Goal: Task Accomplishment & Management: Use online tool/utility

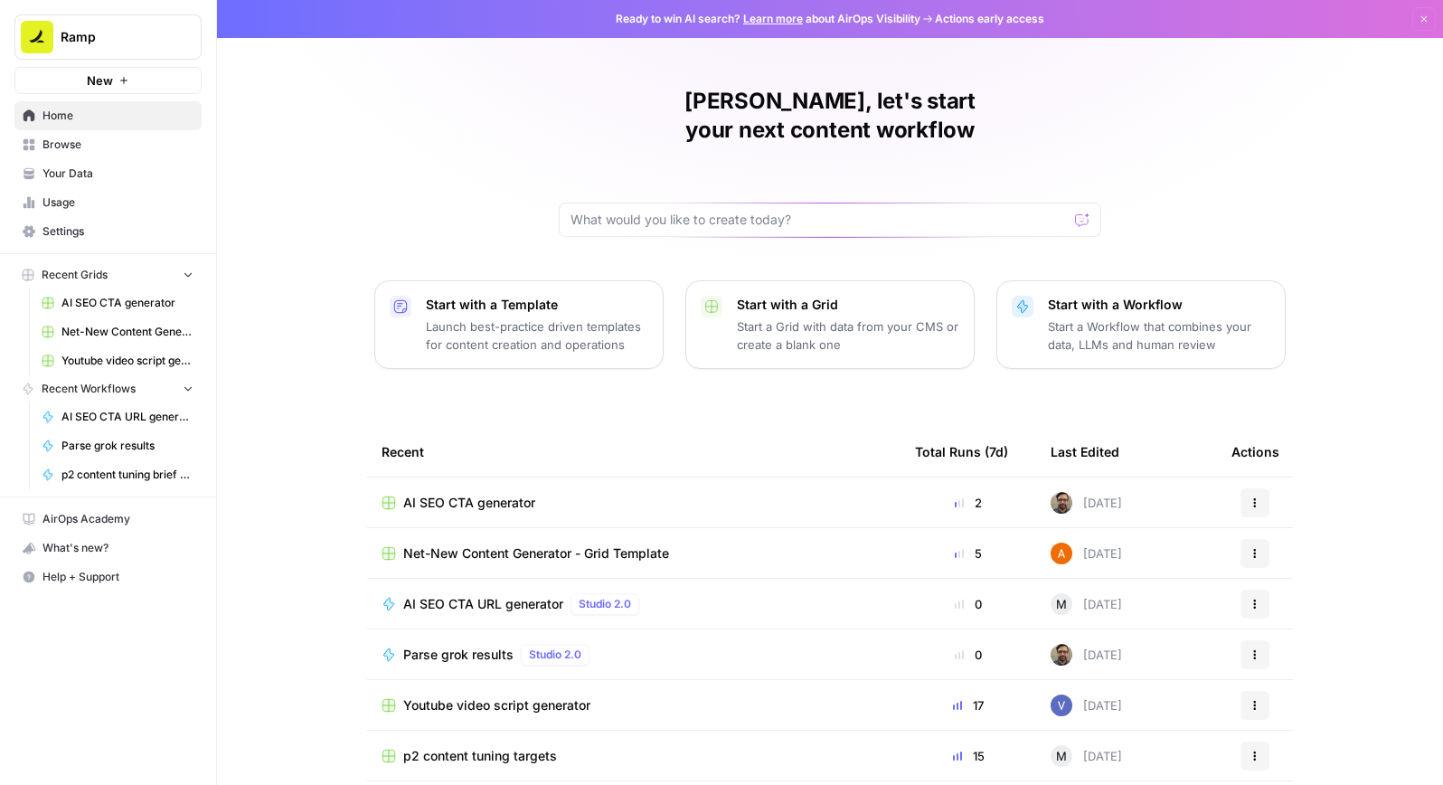
click at [151, 296] on span "AI SEO CTA generator" at bounding box center [127, 303] width 132 height 16
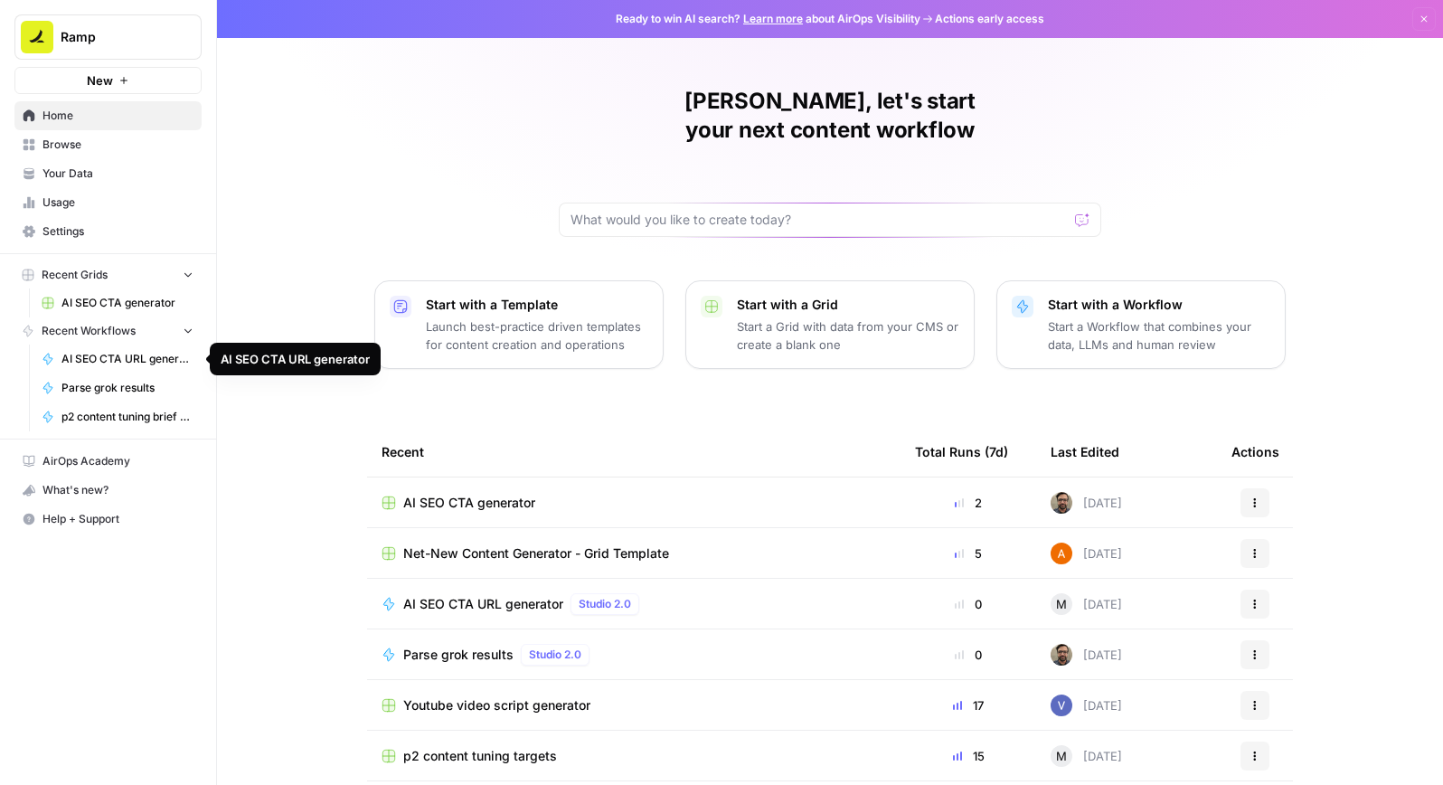
click at [142, 362] on span "AI SEO CTA URL generator" at bounding box center [127, 359] width 132 height 16
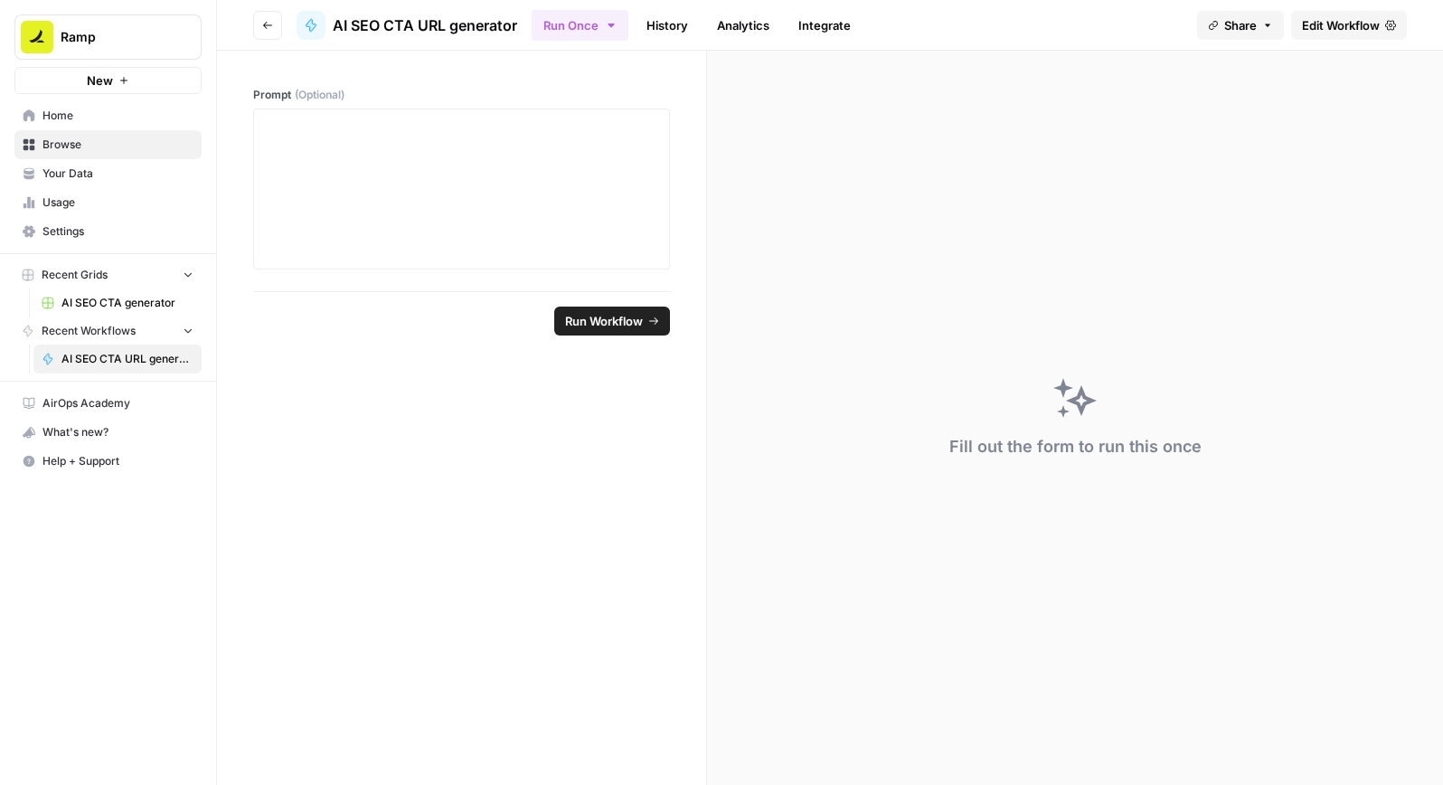
click at [132, 362] on span "AI SEO CTA URL generator" at bounding box center [127, 359] width 132 height 16
click at [83, 200] on span "Usage" at bounding box center [117, 202] width 151 height 16
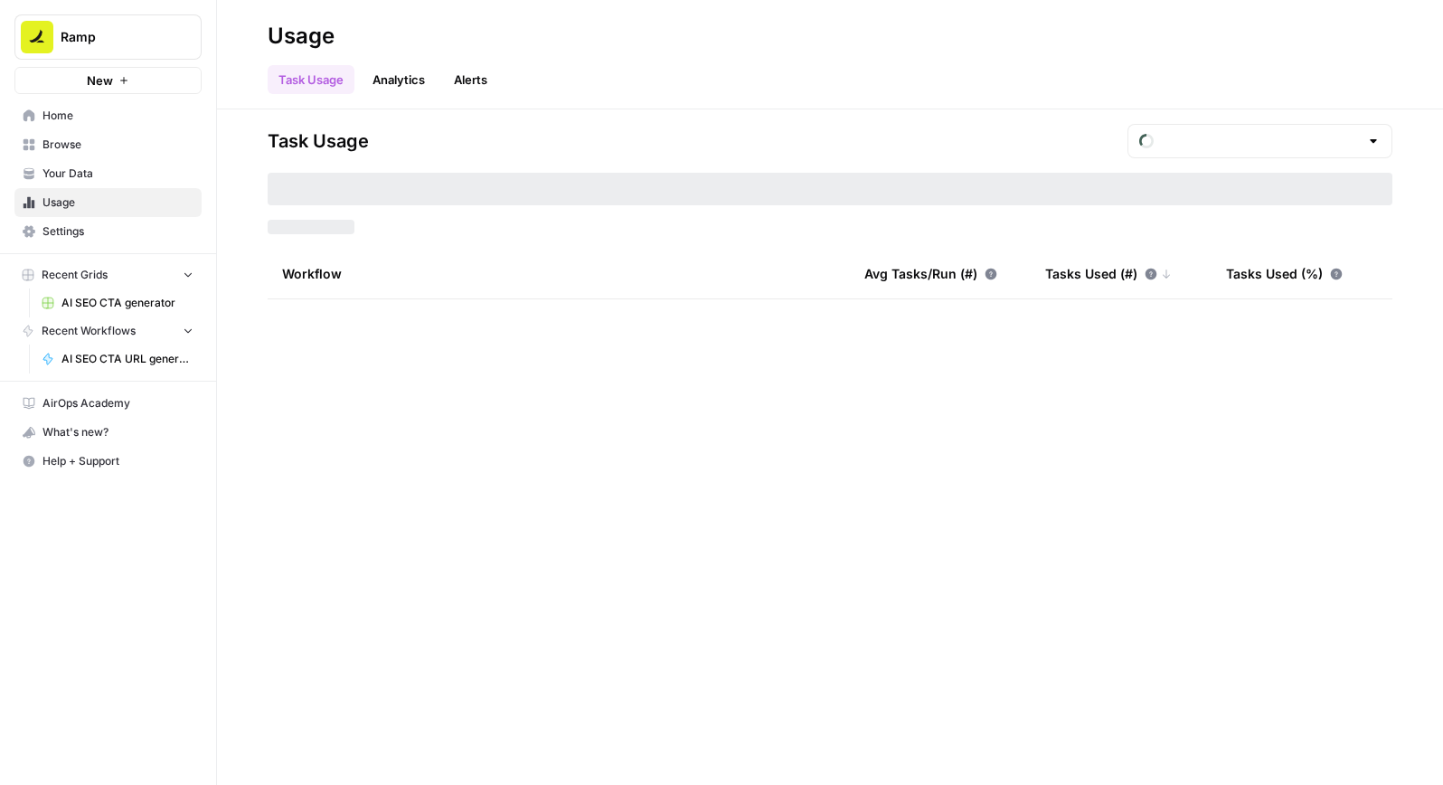
type input "August Tasks"
click at [87, 139] on span "Browse" at bounding box center [117, 145] width 151 height 16
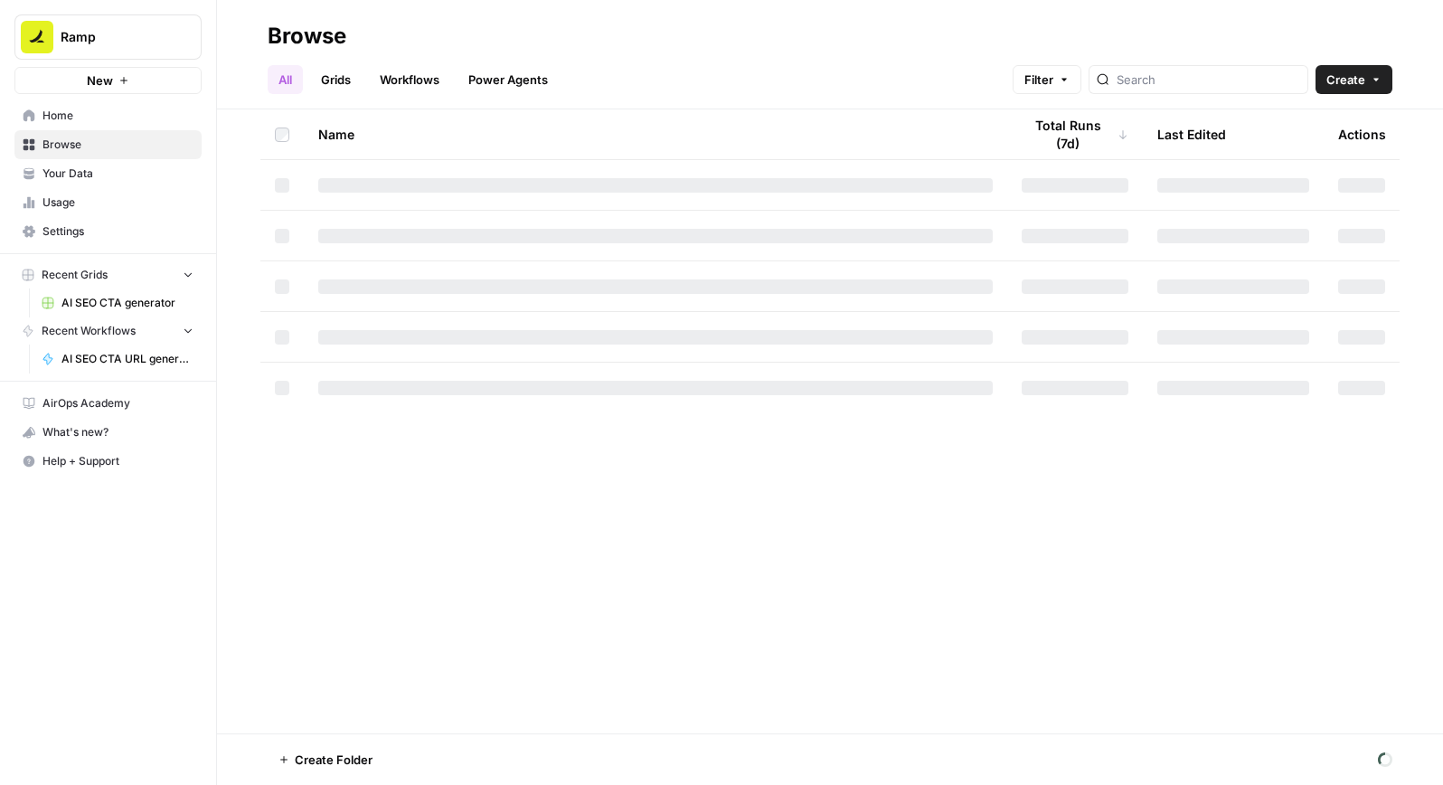
click at [88, 127] on link "Home" at bounding box center [107, 115] width 187 height 29
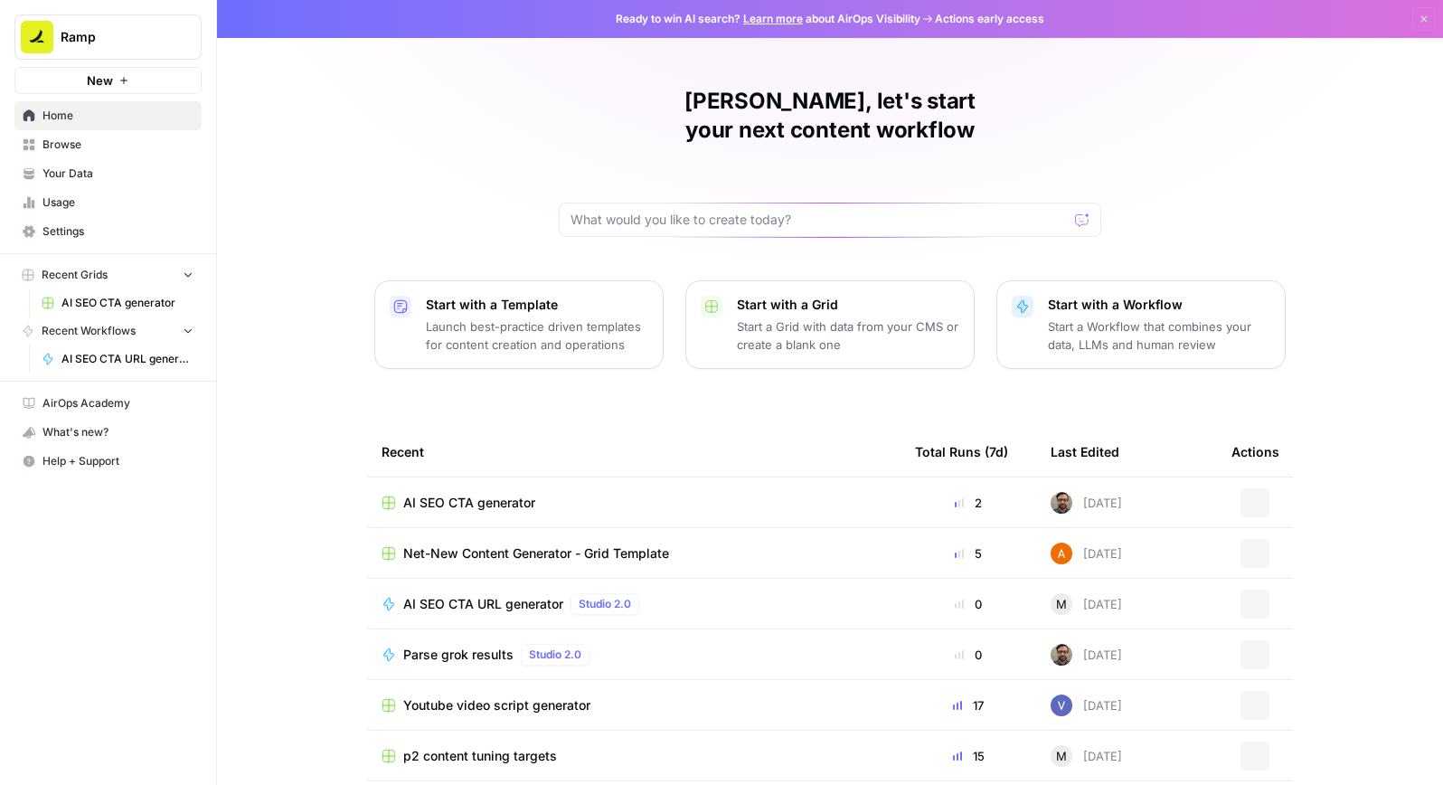
click at [88, 141] on span "Browse" at bounding box center [117, 145] width 151 height 16
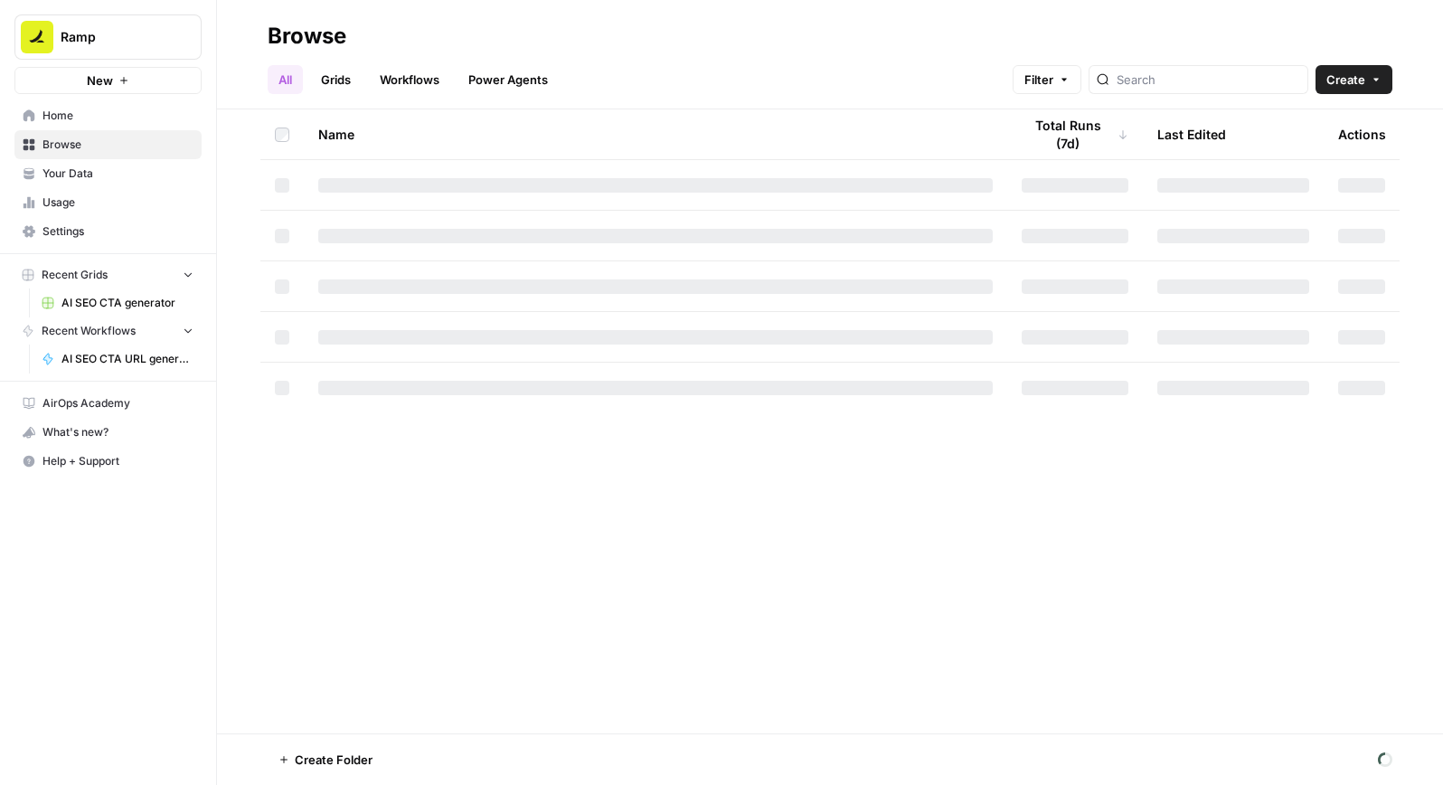
click at [392, 89] on link "Workflows" at bounding box center [409, 79] width 81 height 29
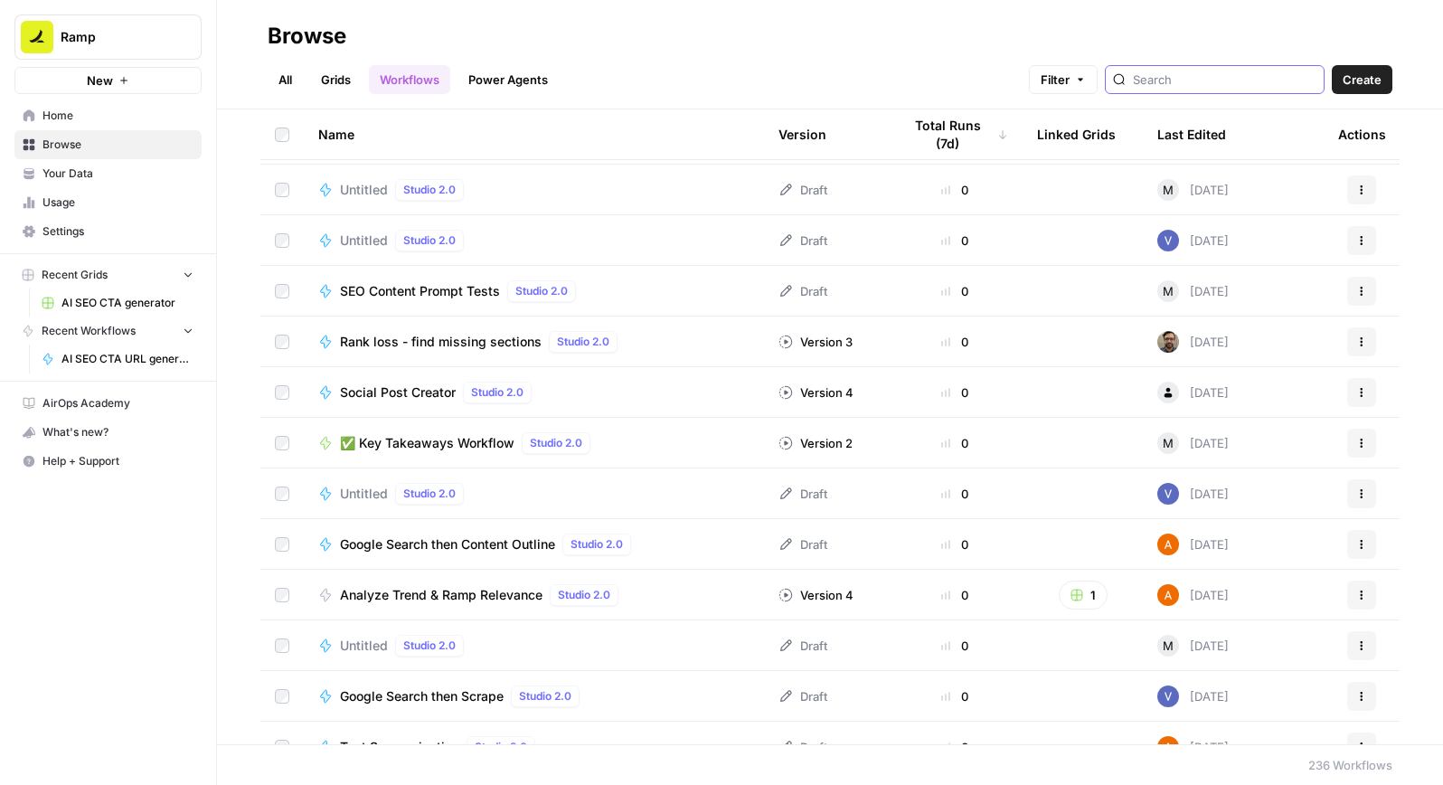
scroll to position [557, 0]
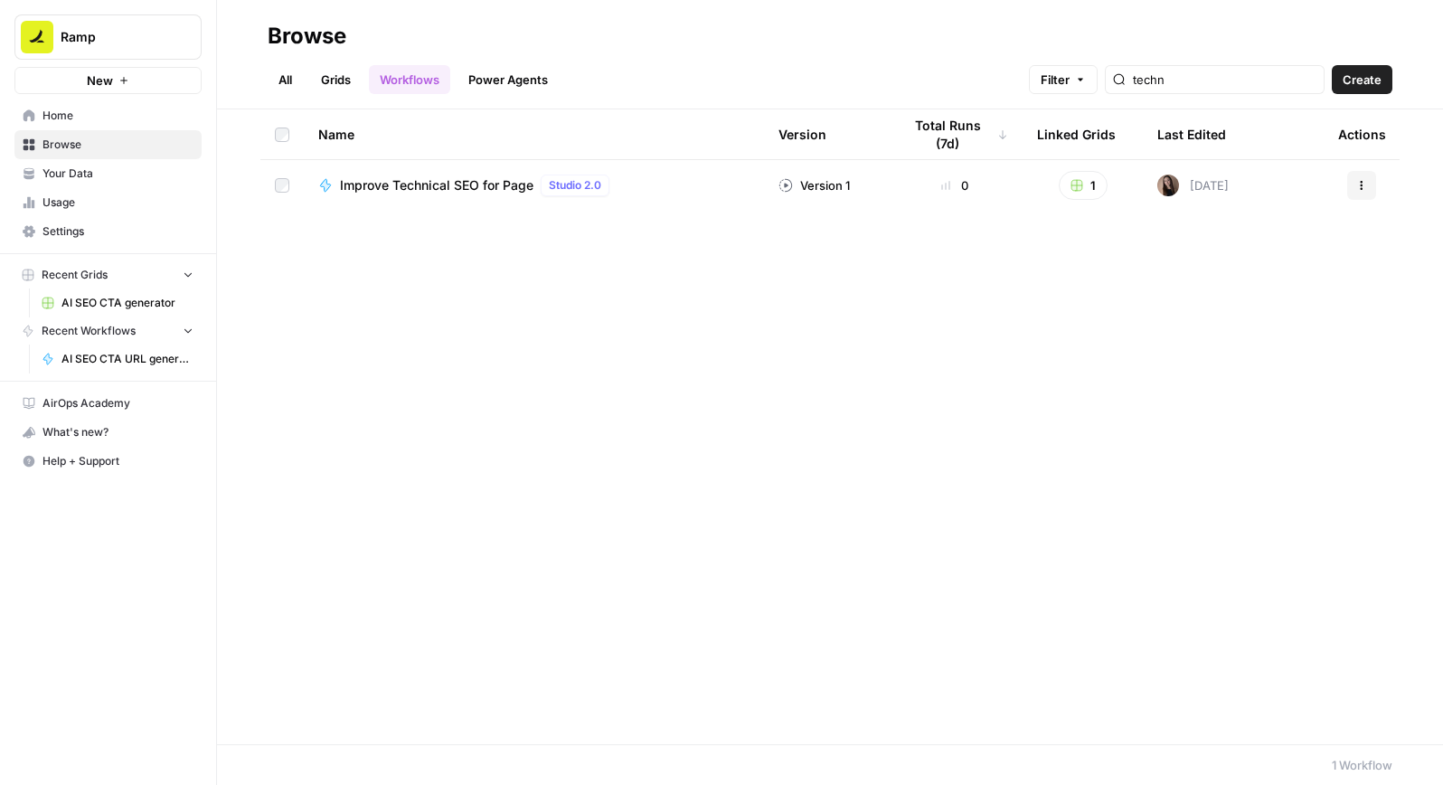
click at [1169, 182] on img at bounding box center [1168, 185] width 22 height 22
click at [1211, 82] on input "techn" at bounding box center [1225, 80] width 184 height 18
drag, startPoint x: 1238, startPoint y: 82, endPoint x: 1104, endPoint y: 78, distance: 133.9
click at [0, 0] on div "Filter techn" at bounding box center [0, 0] width 0 height 0
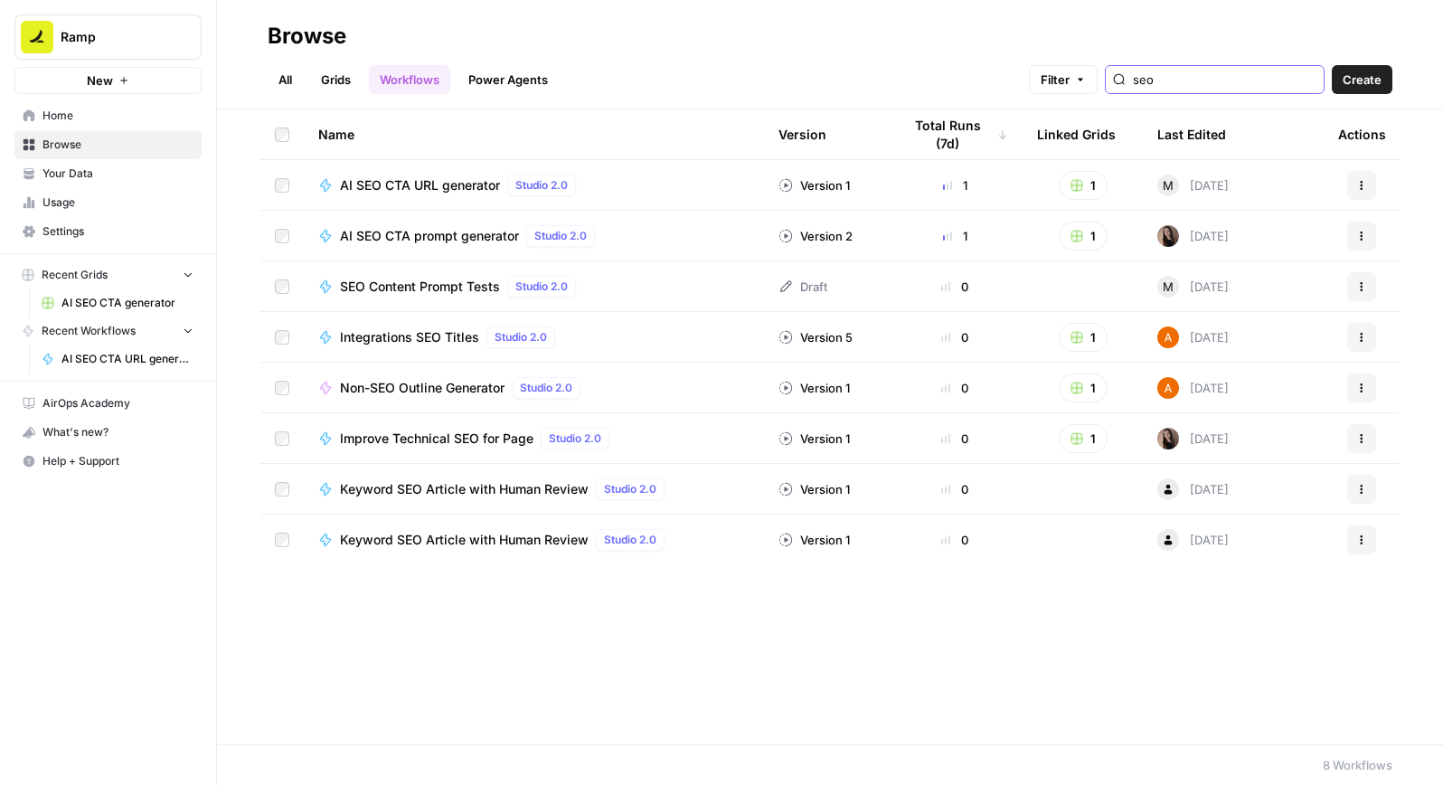
type input "seo"
click at [442, 498] on div "Keyword SEO Article with Human Review Studio 2.0" at bounding box center [506, 489] width 332 height 22
click at [471, 445] on span "Improve Technical SEO for Page" at bounding box center [436, 438] width 193 height 18
click at [470, 445] on span "Improve Technical SEO for Page" at bounding box center [436, 438] width 193 height 18
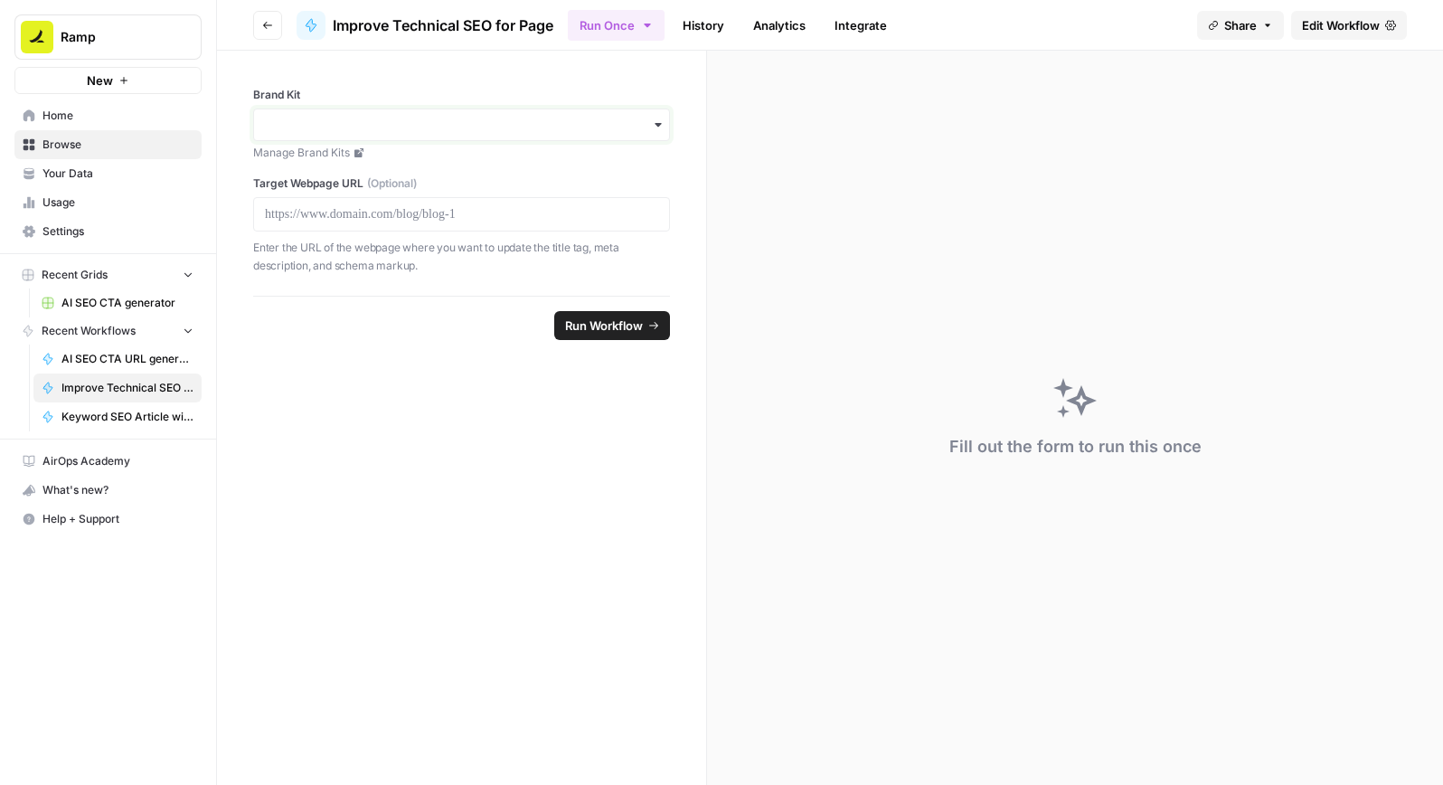
click at [339, 124] on input "Brand Kit" at bounding box center [461, 125] width 393 height 18
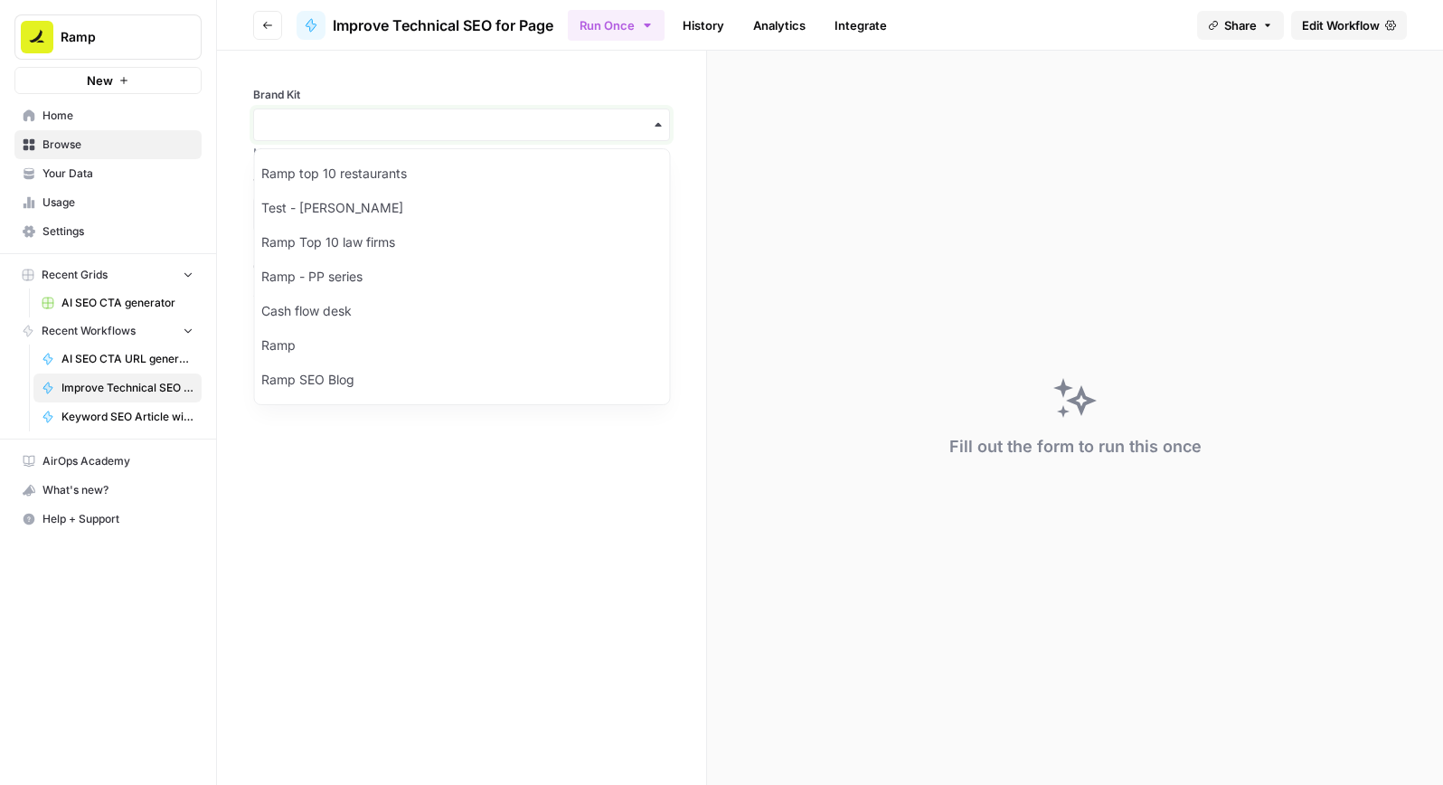
click at [339, 124] on input "Brand Kit" at bounding box center [461, 125] width 393 height 18
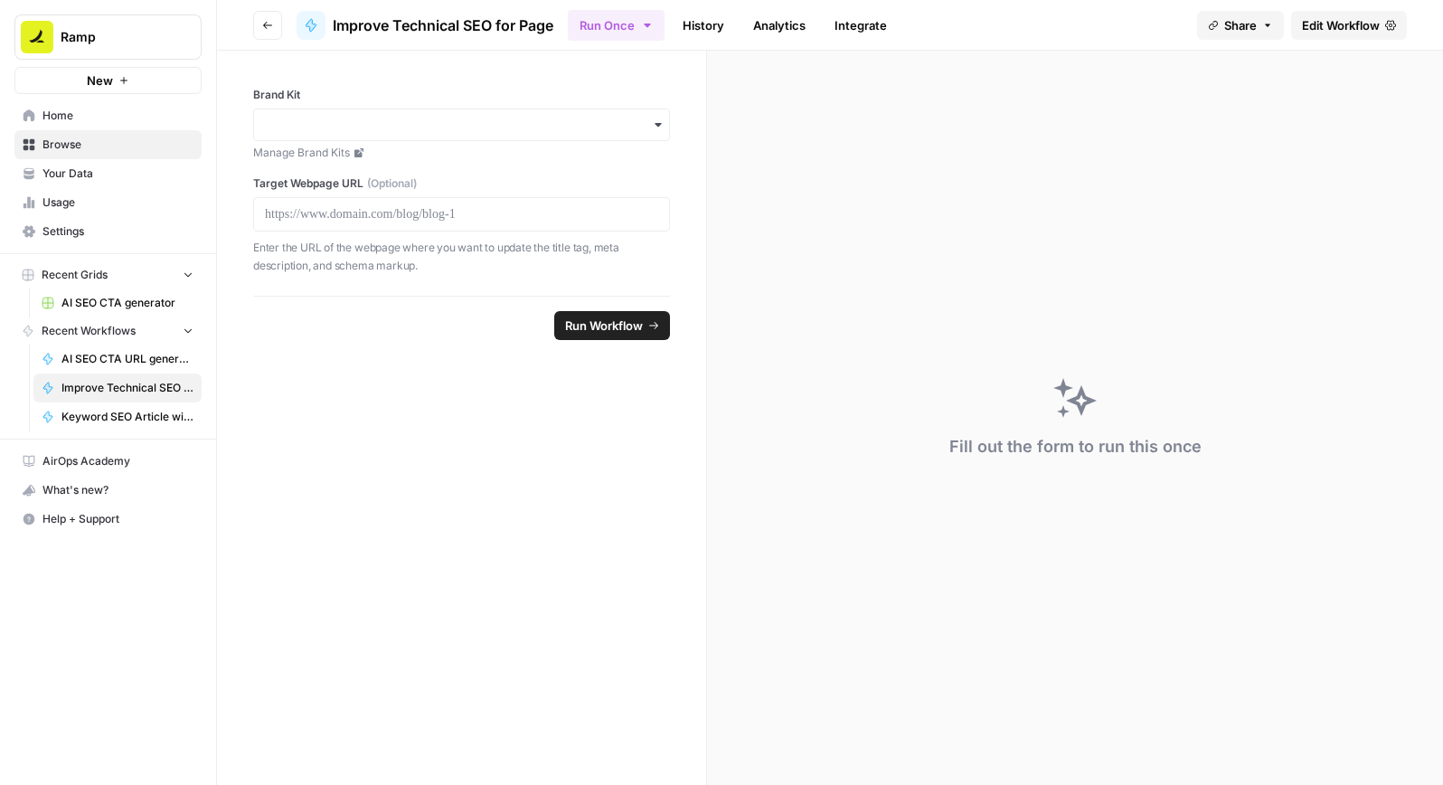
click at [376, 104] on div "Brand Kit Manage Brand Kits" at bounding box center [461, 124] width 417 height 74
click at [365, 118] on input "Brand Kit" at bounding box center [461, 125] width 393 height 18
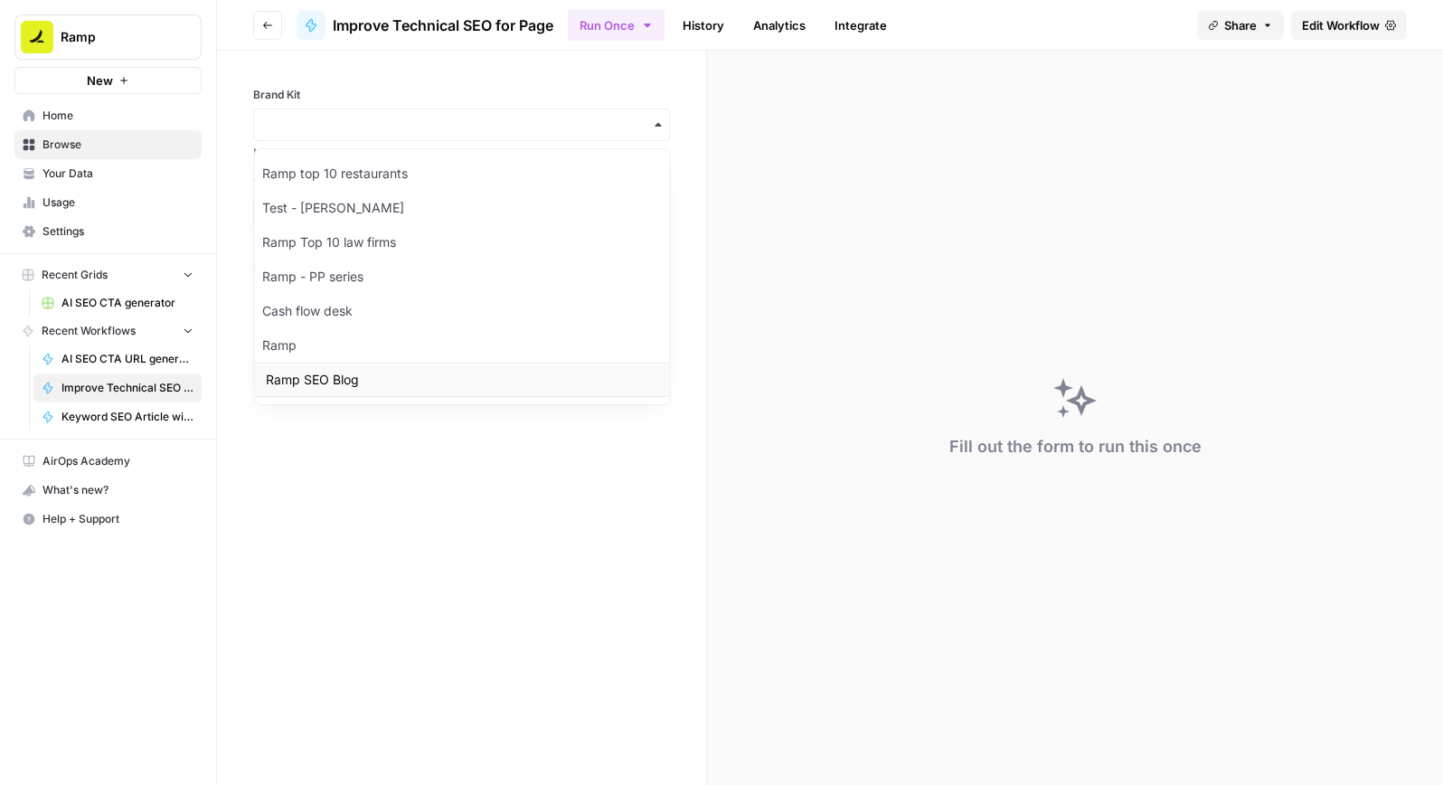
click at [353, 367] on div "Ramp SEO Blog" at bounding box center [462, 379] width 415 height 34
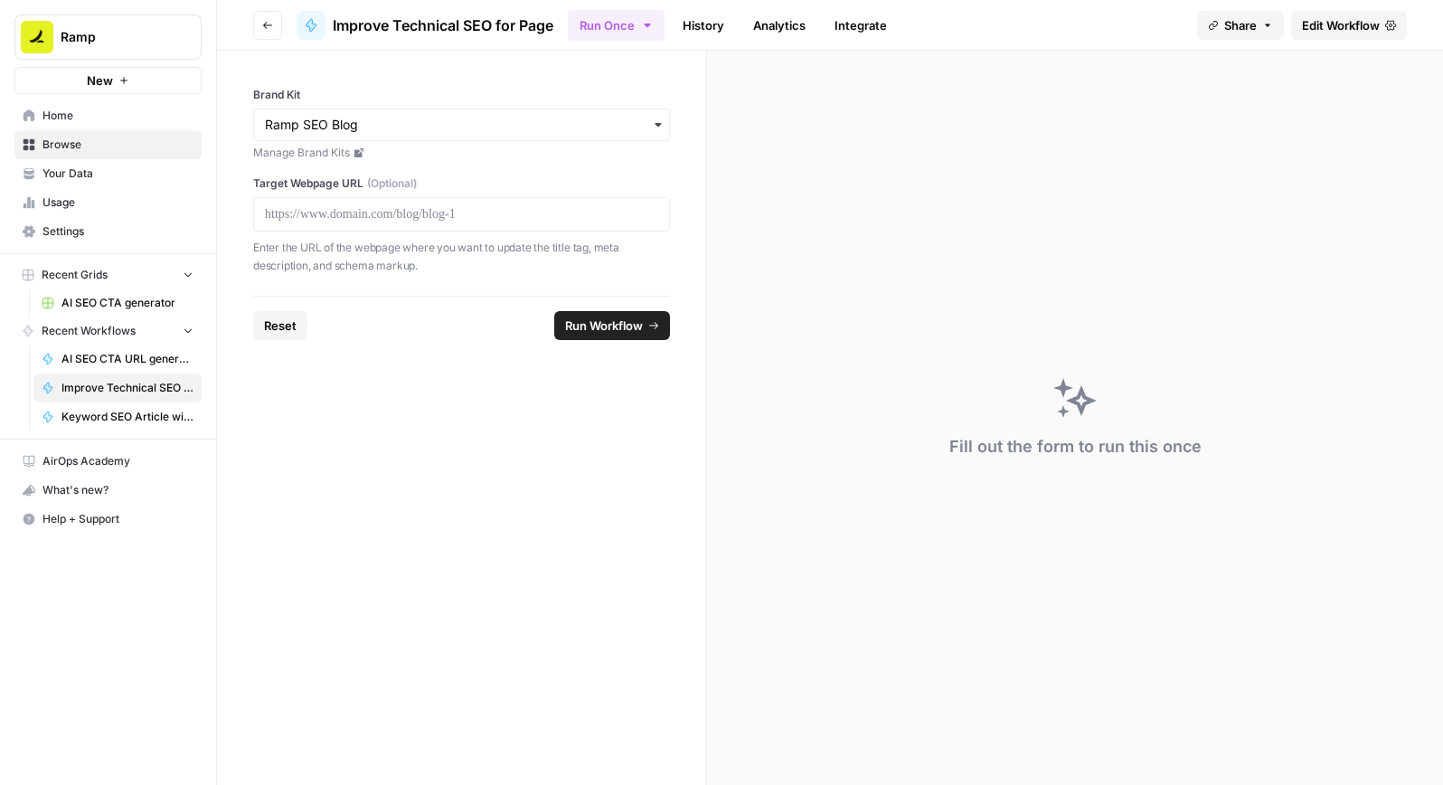
click at [358, 224] on div at bounding box center [461, 214] width 417 height 34
click at [359, 221] on p at bounding box center [461, 214] width 393 height 18
click at [628, 325] on span "Run Workflow" at bounding box center [604, 325] width 78 height 18
click at [712, 34] on link "History" at bounding box center [703, 25] width 63 height 29
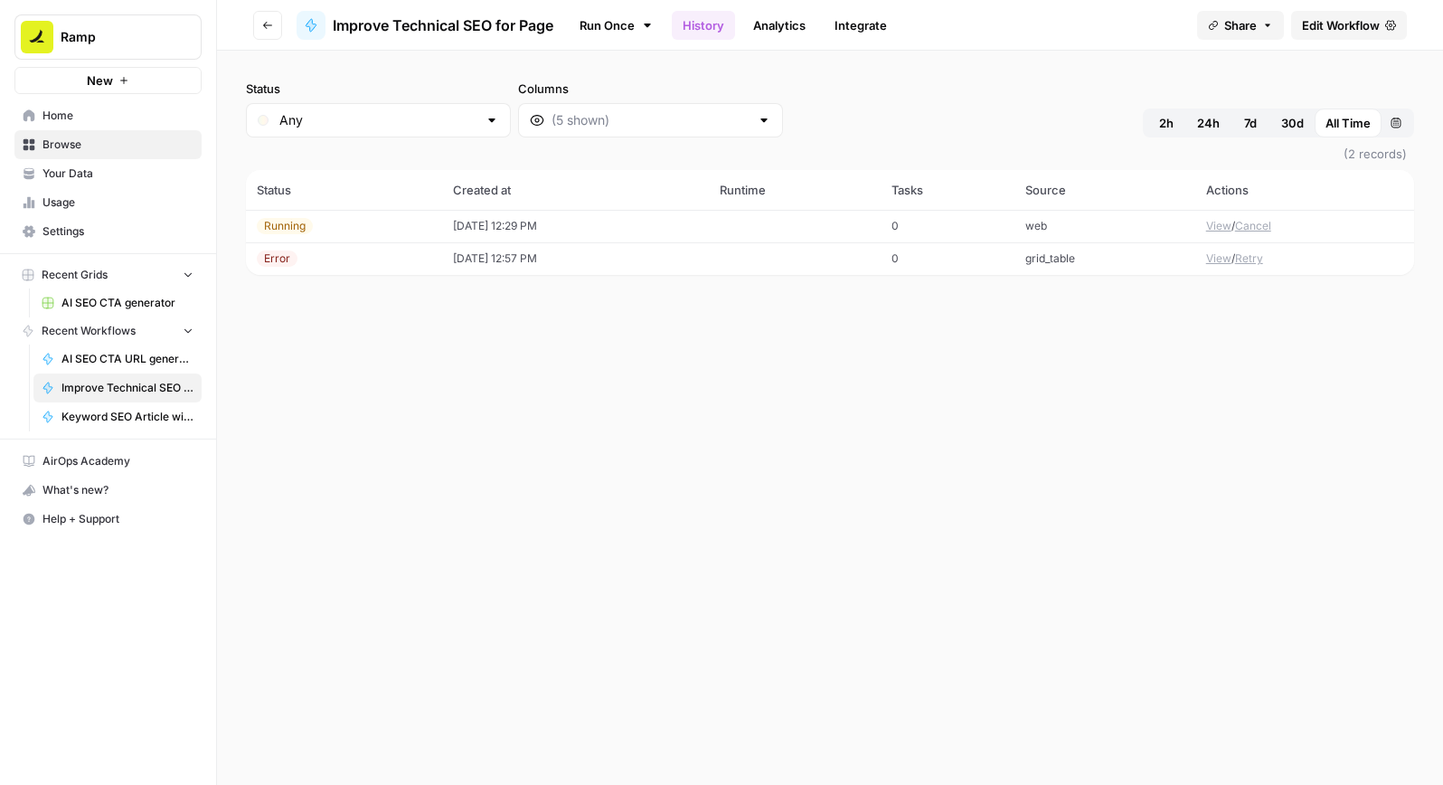
click at [1213, 228] on button "View" at bounding box center [1218, 226] width 25 height 16
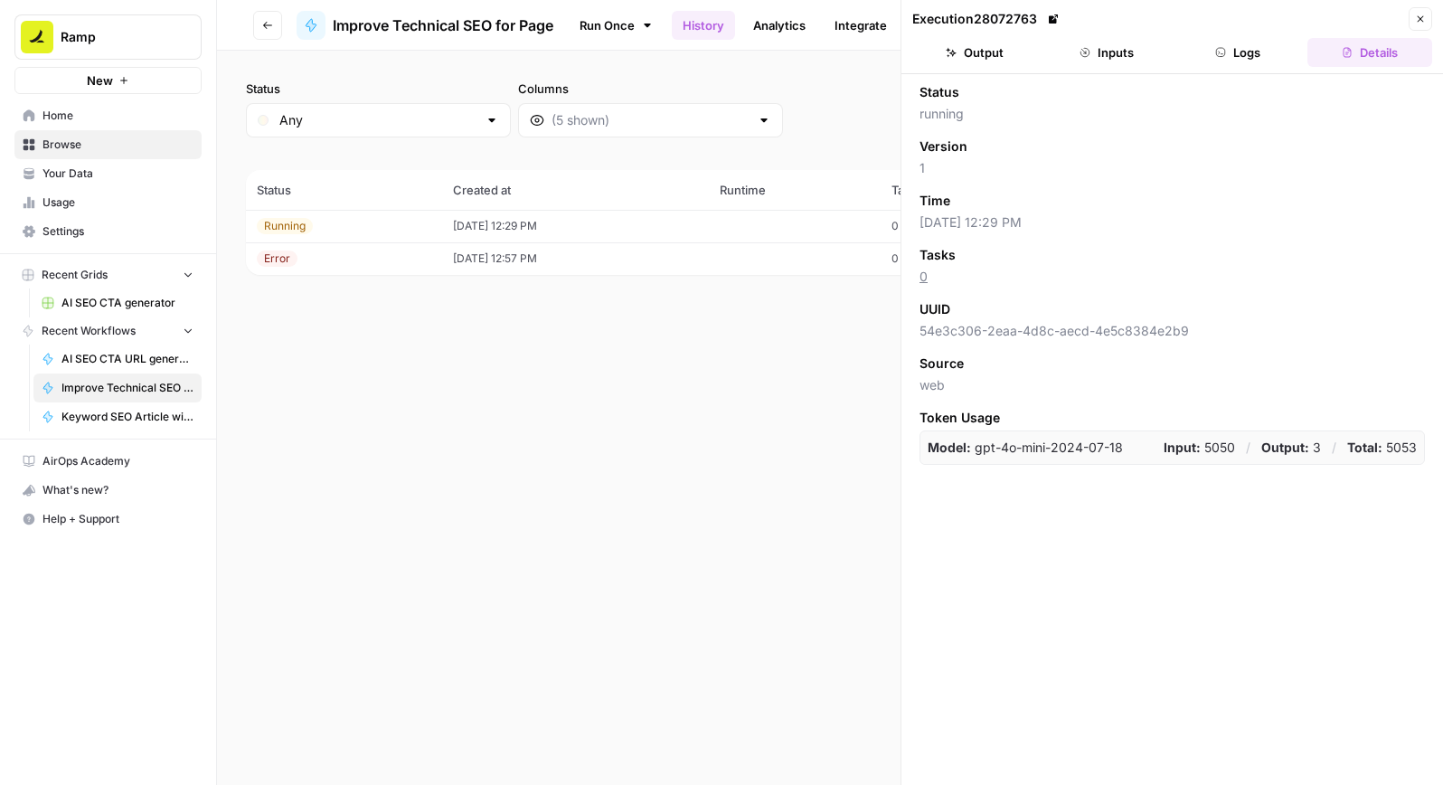
click at [1200, 63] on button "Logs" at bounding box center [1238, 52] width 125 height 29
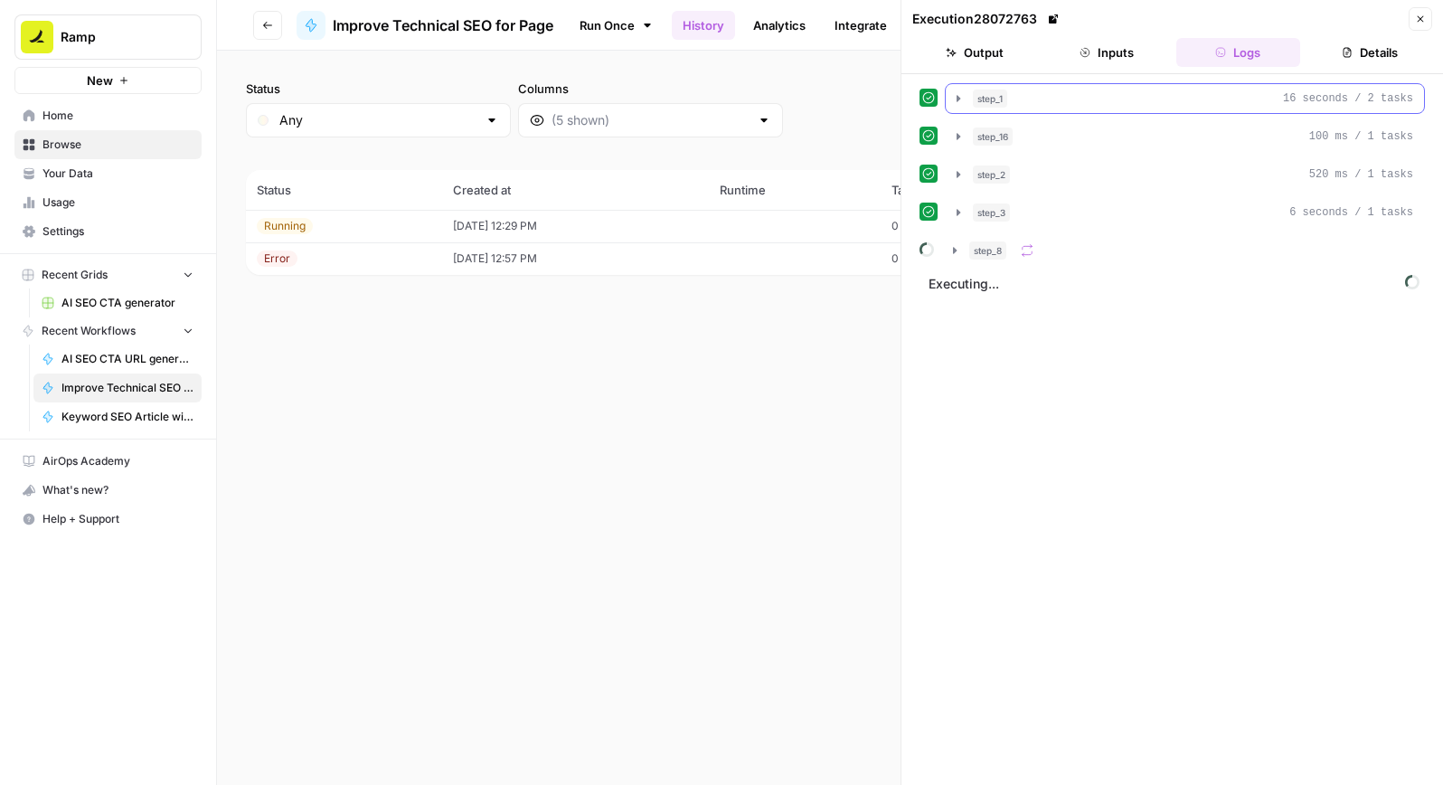
click at [951, 101] on icon "button" at bounding box center [958, 98] width 14 height 14
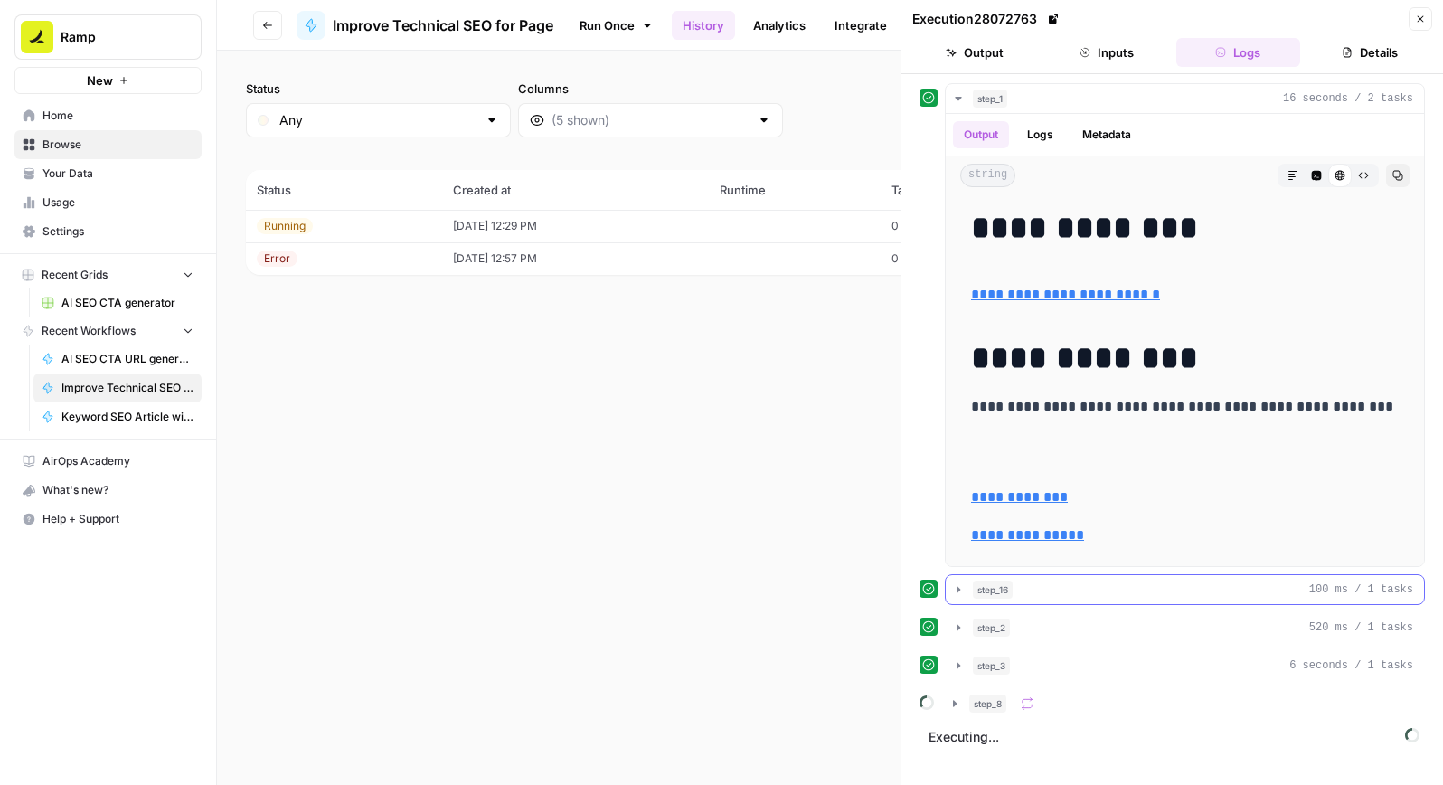
click at [956, 594] on icon "button" at bounding box center [958, 589] width 14 height 14
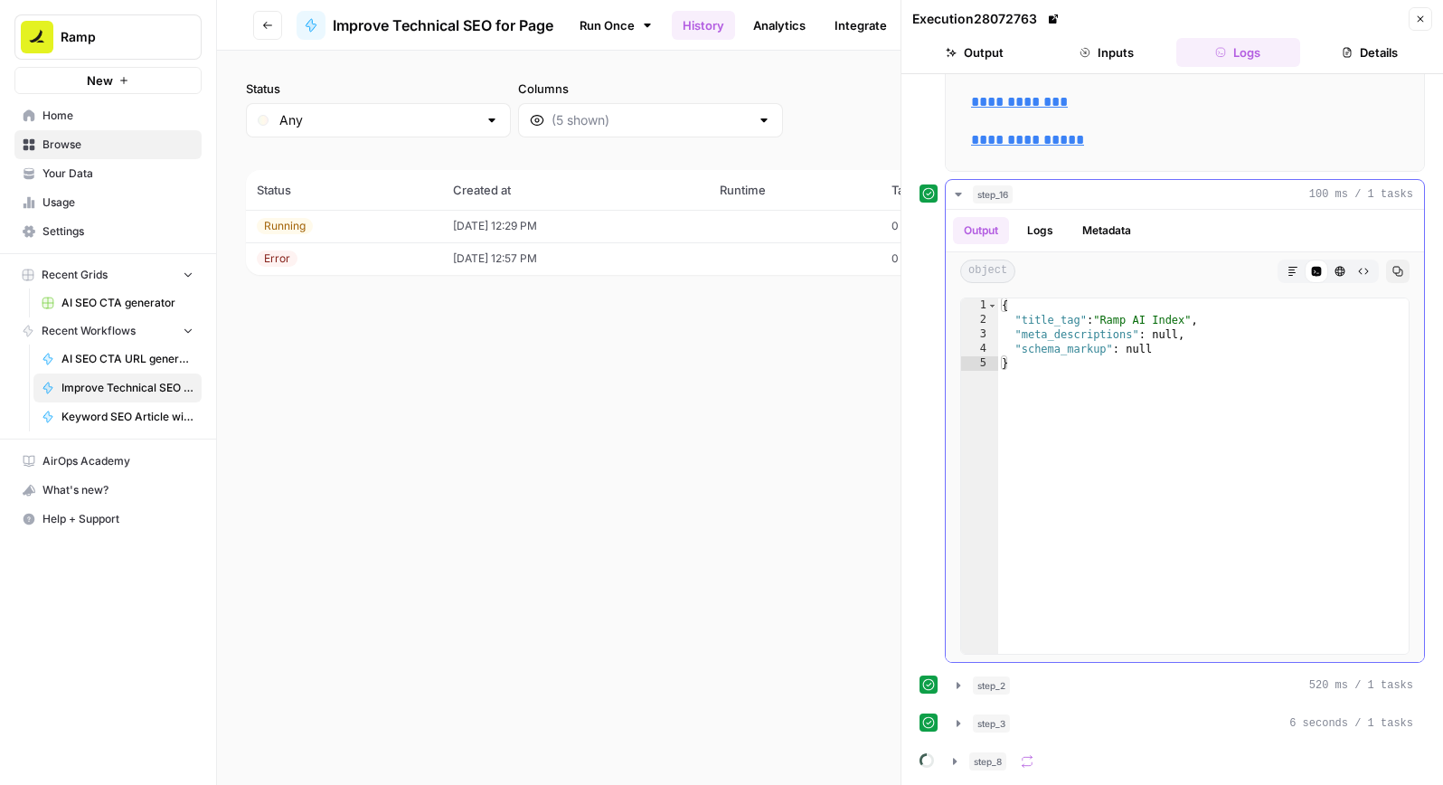
scroll to position [428, 0]
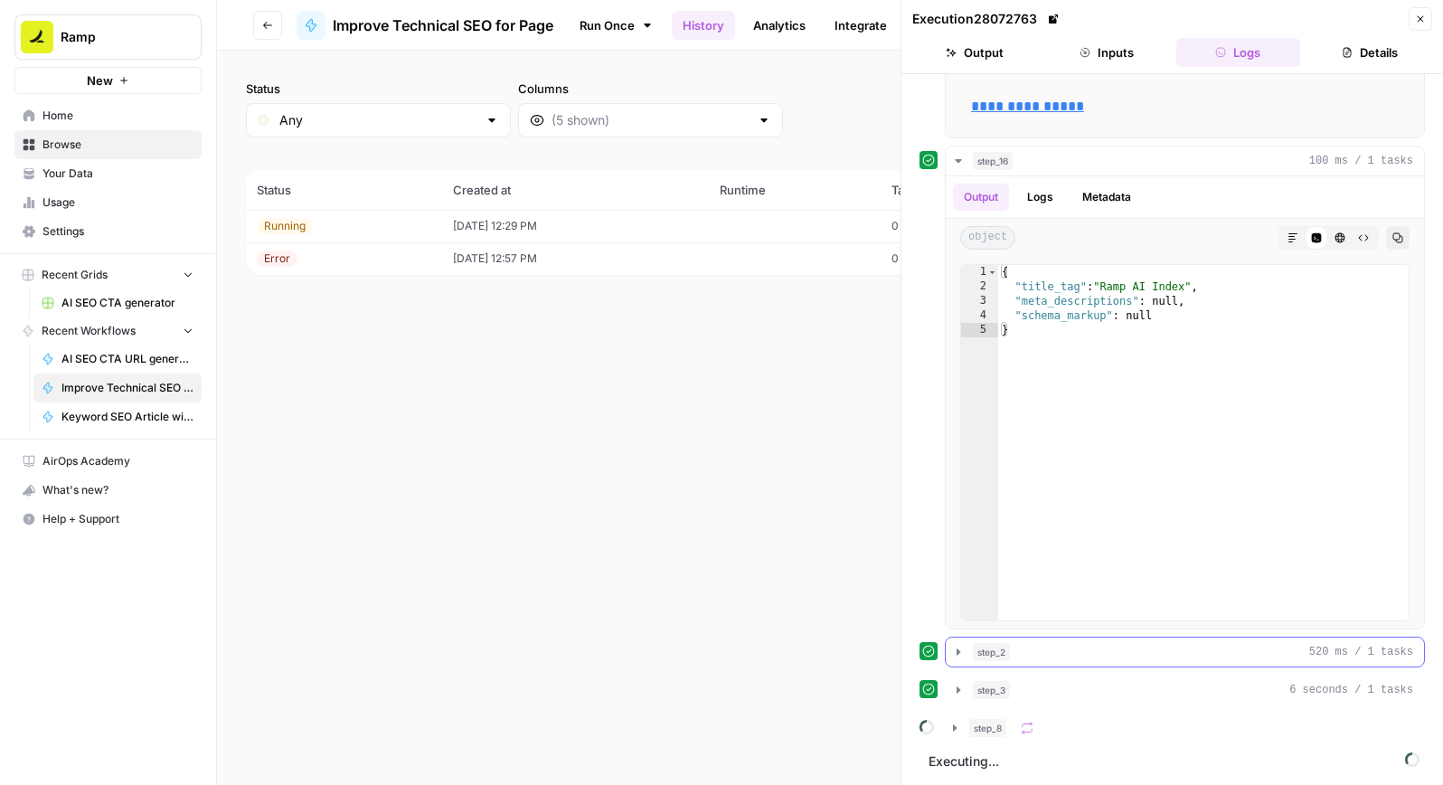
click at [955, 653] on icon "button" at bounding box center [958, 652] width 14 height 14
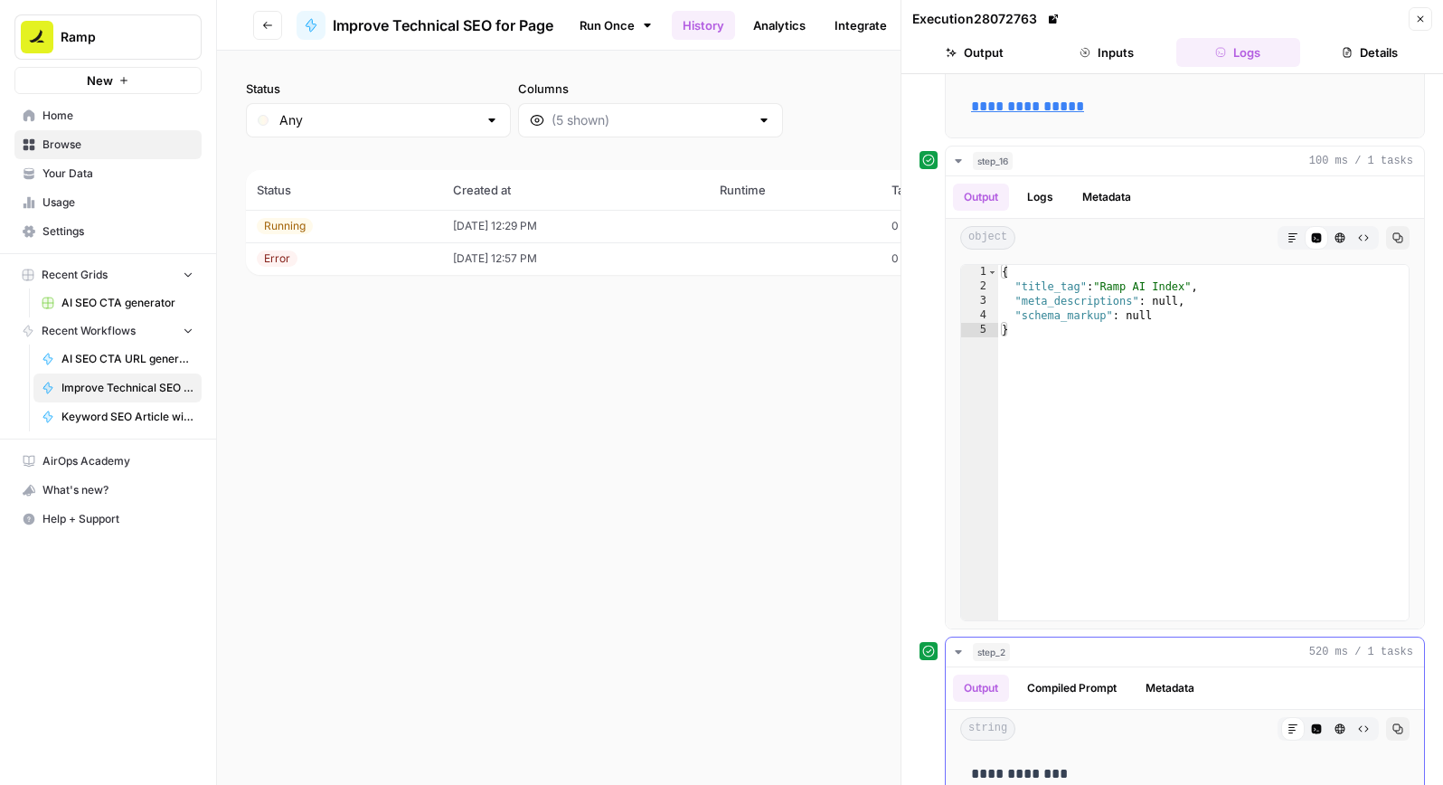
scroll to position [562, 0]
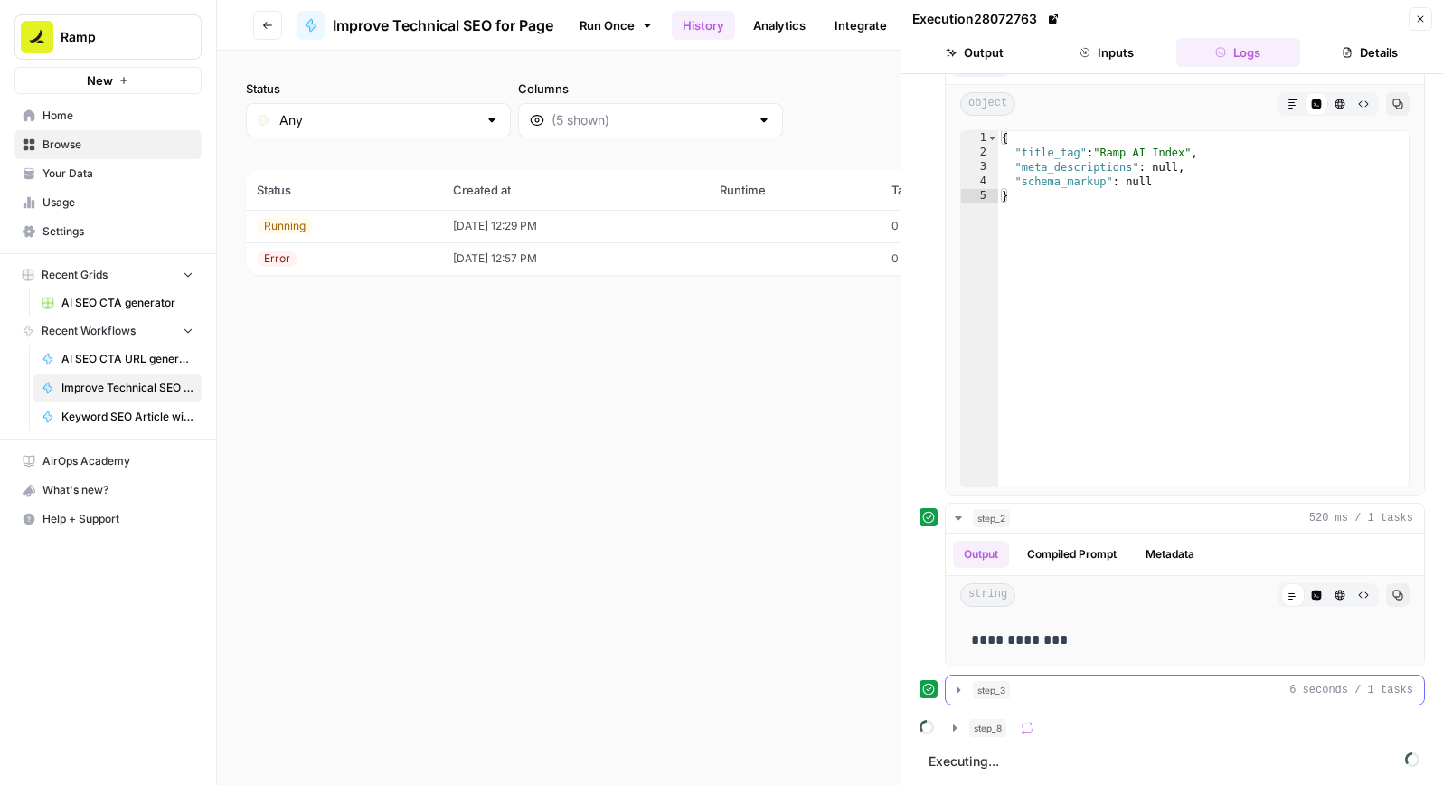
click at [954, 681] on button "step_3 6 seconds / 1 tasks" at bounding box center [1185, 689] width 478 height 29
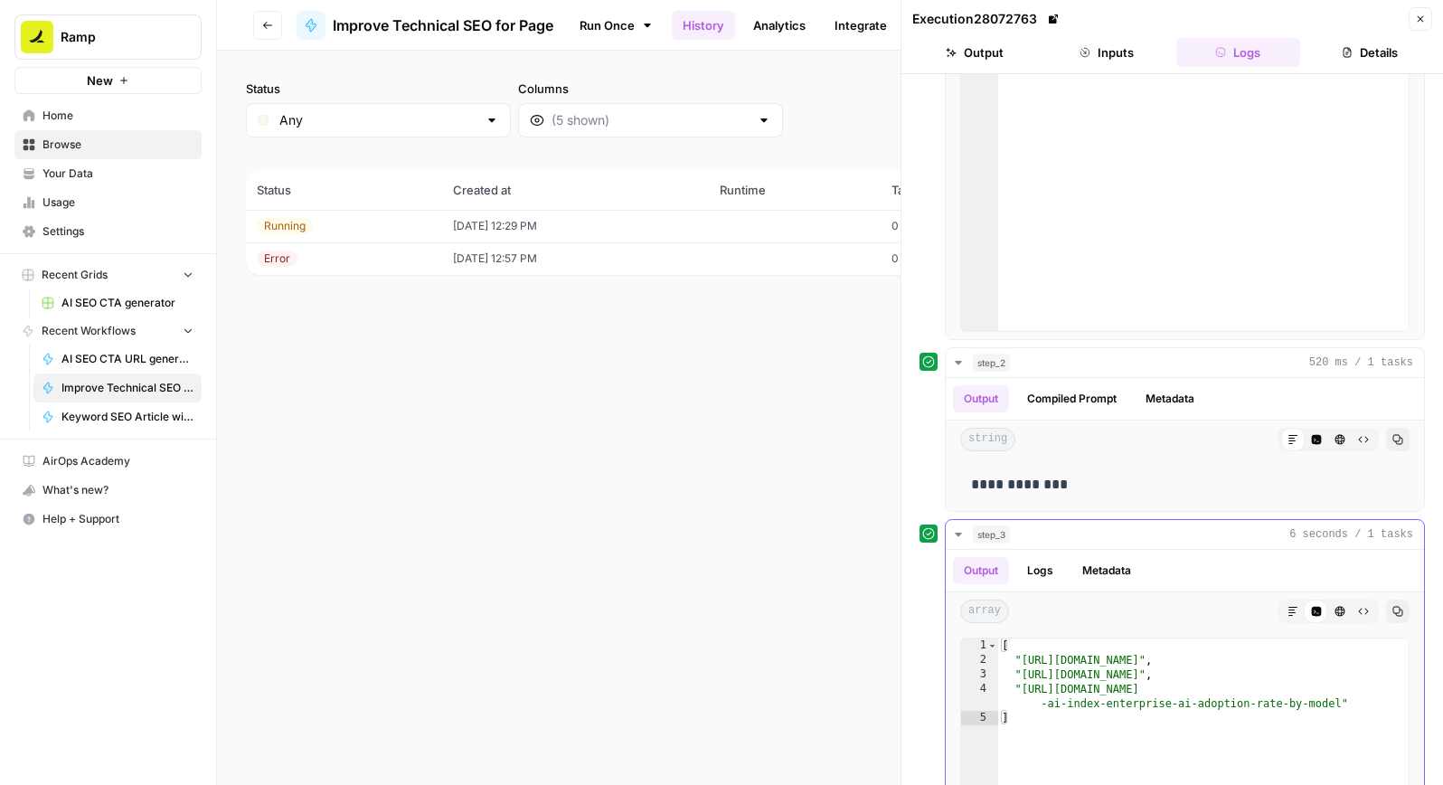
scroll to position [1015, 0]
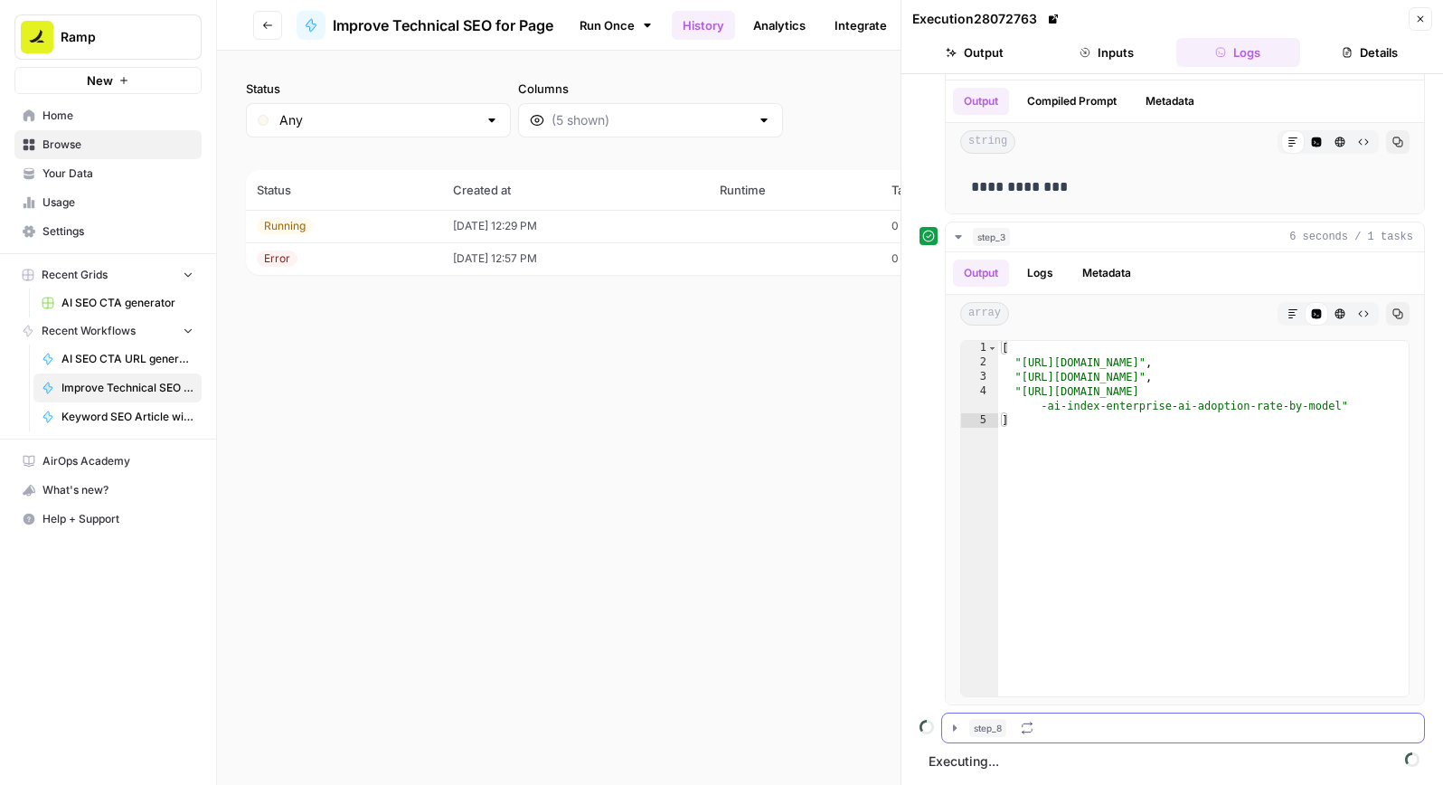
click at [954, 729] on icon "button" at bounding box center [955, 727] width 4 height 6
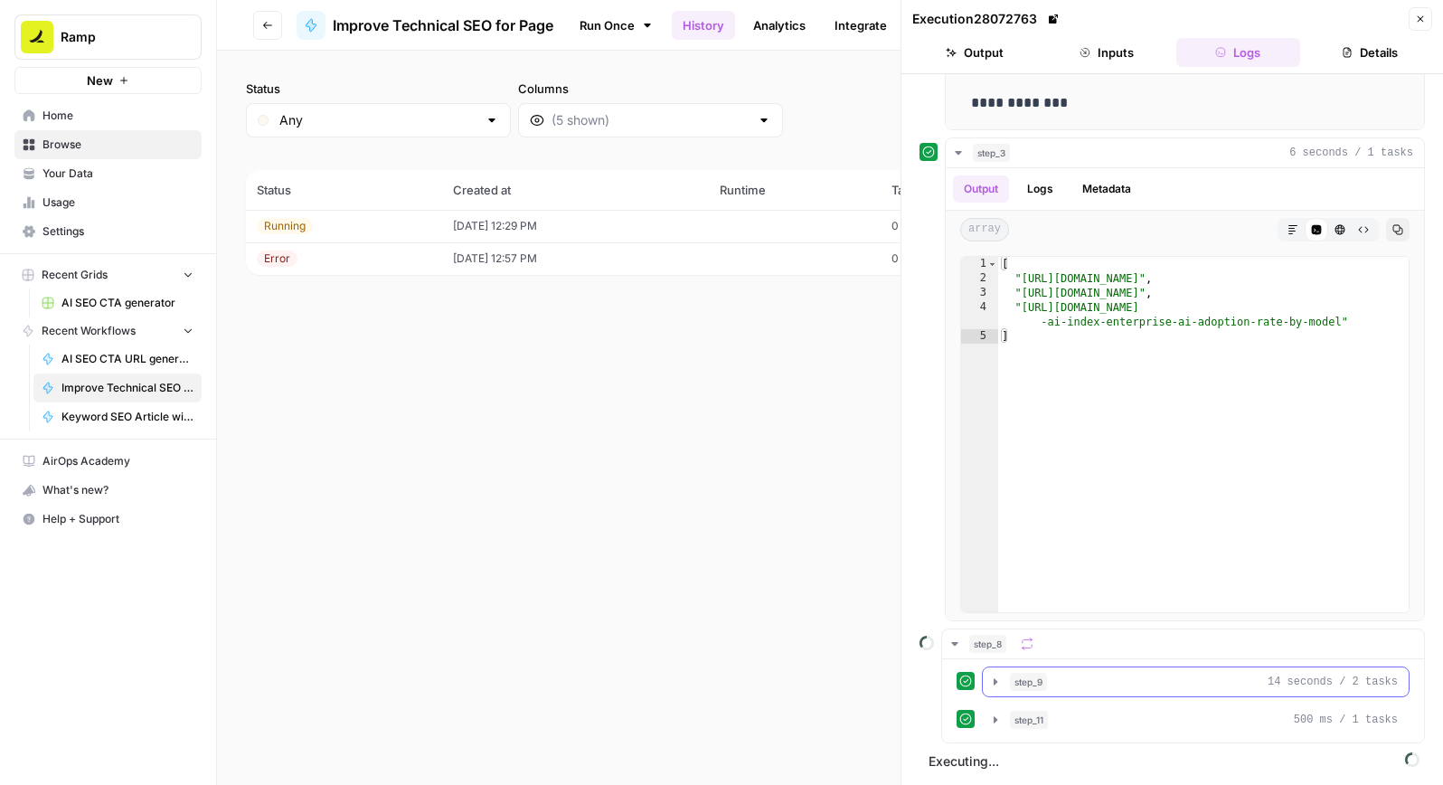
click at [991, 685] on icon "button" at bounding box center [995, 681] width 14 height 14
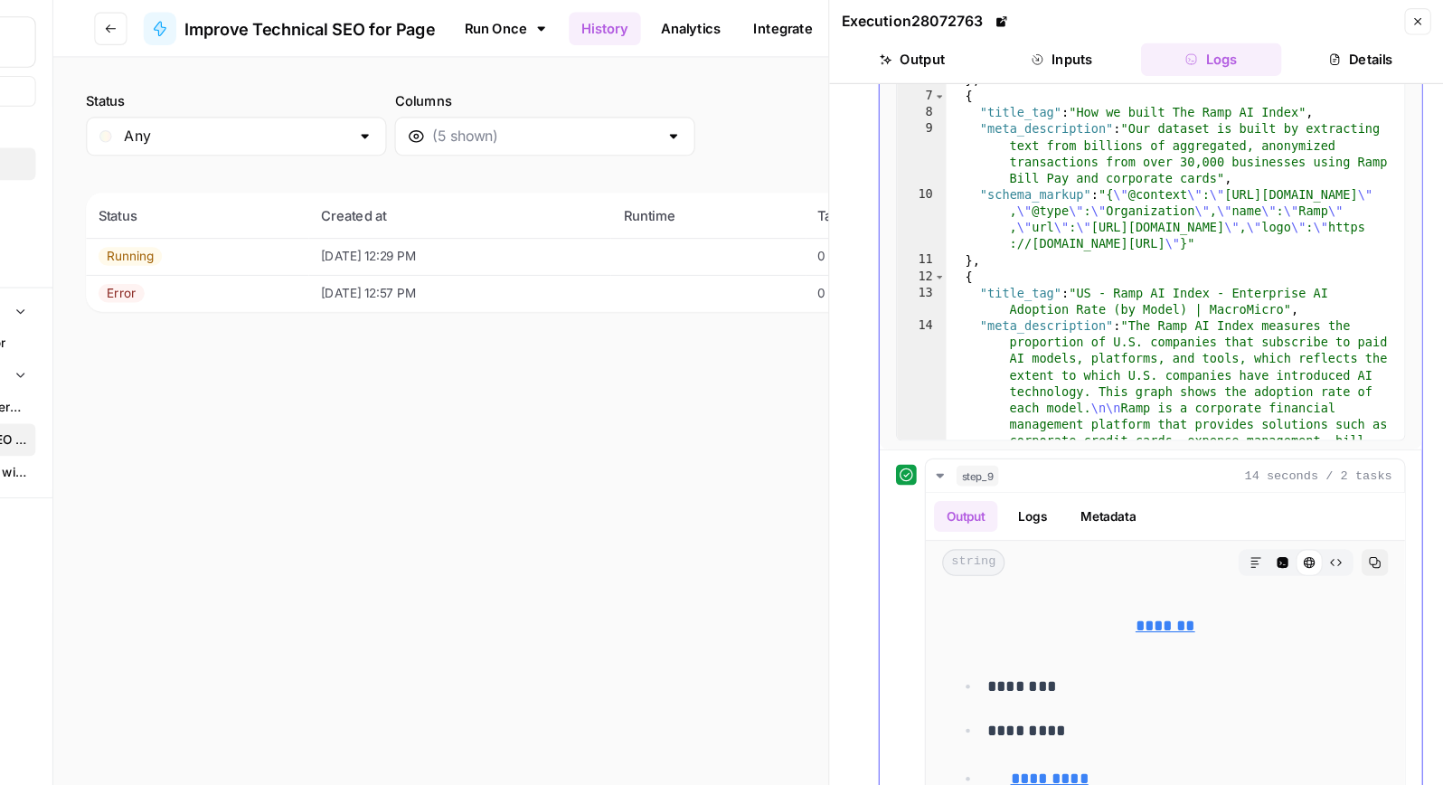
scroll to position [0, 0]
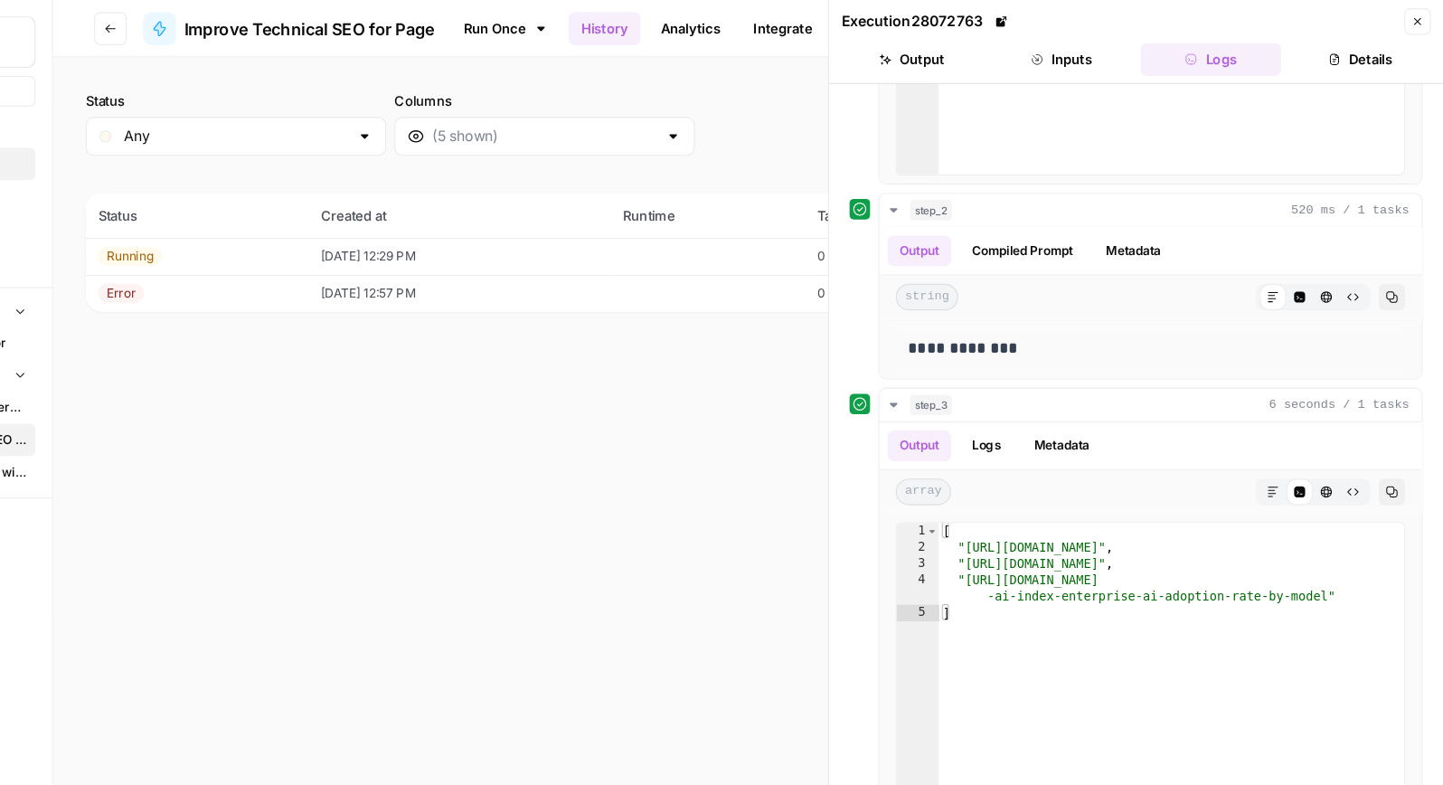
click at [1096, 49] on button "Inputs" at bounding box center [1106, 52] width 125 height 29
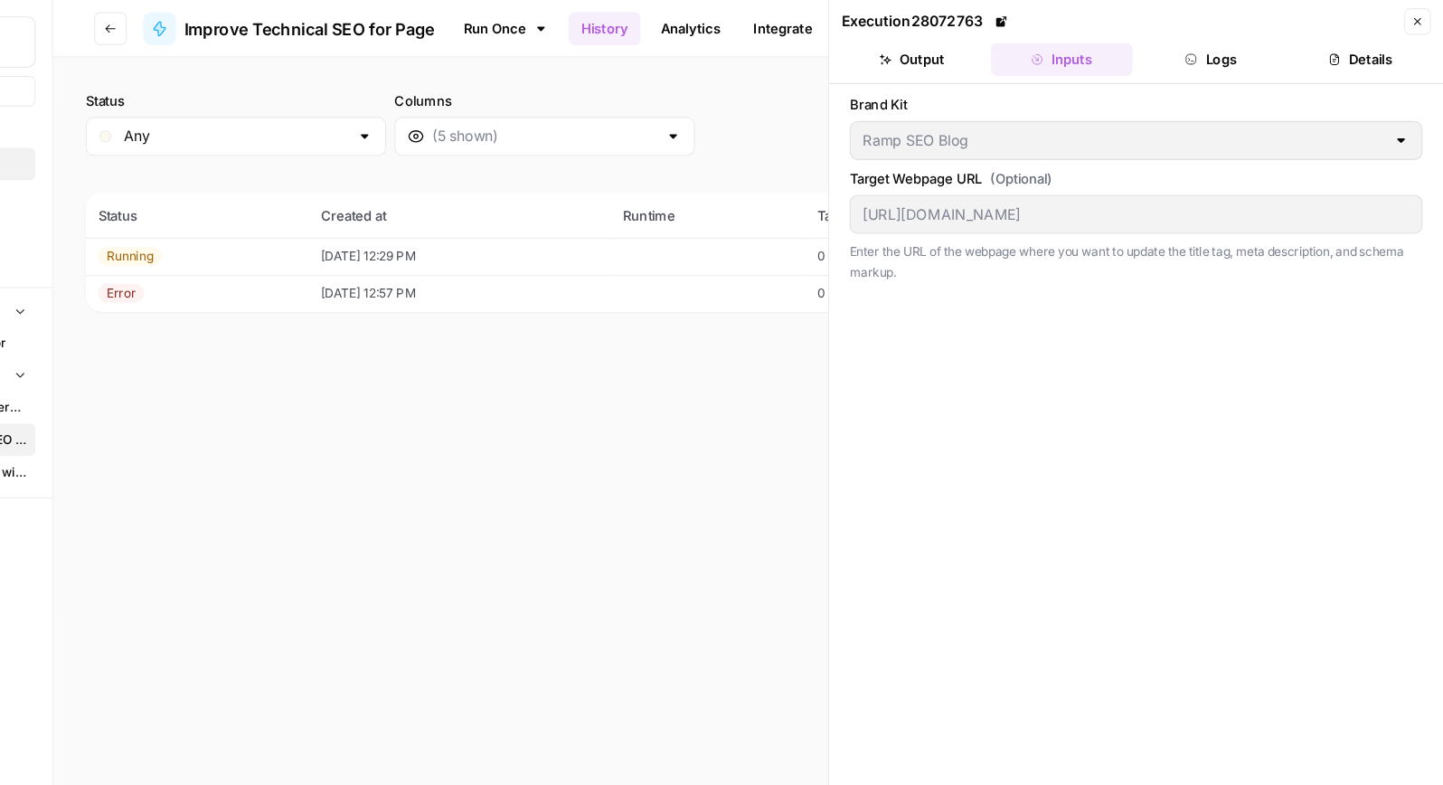
click at [1269, 60] on button "Logs" at bounding box center [1238, 52] width 125 height 29
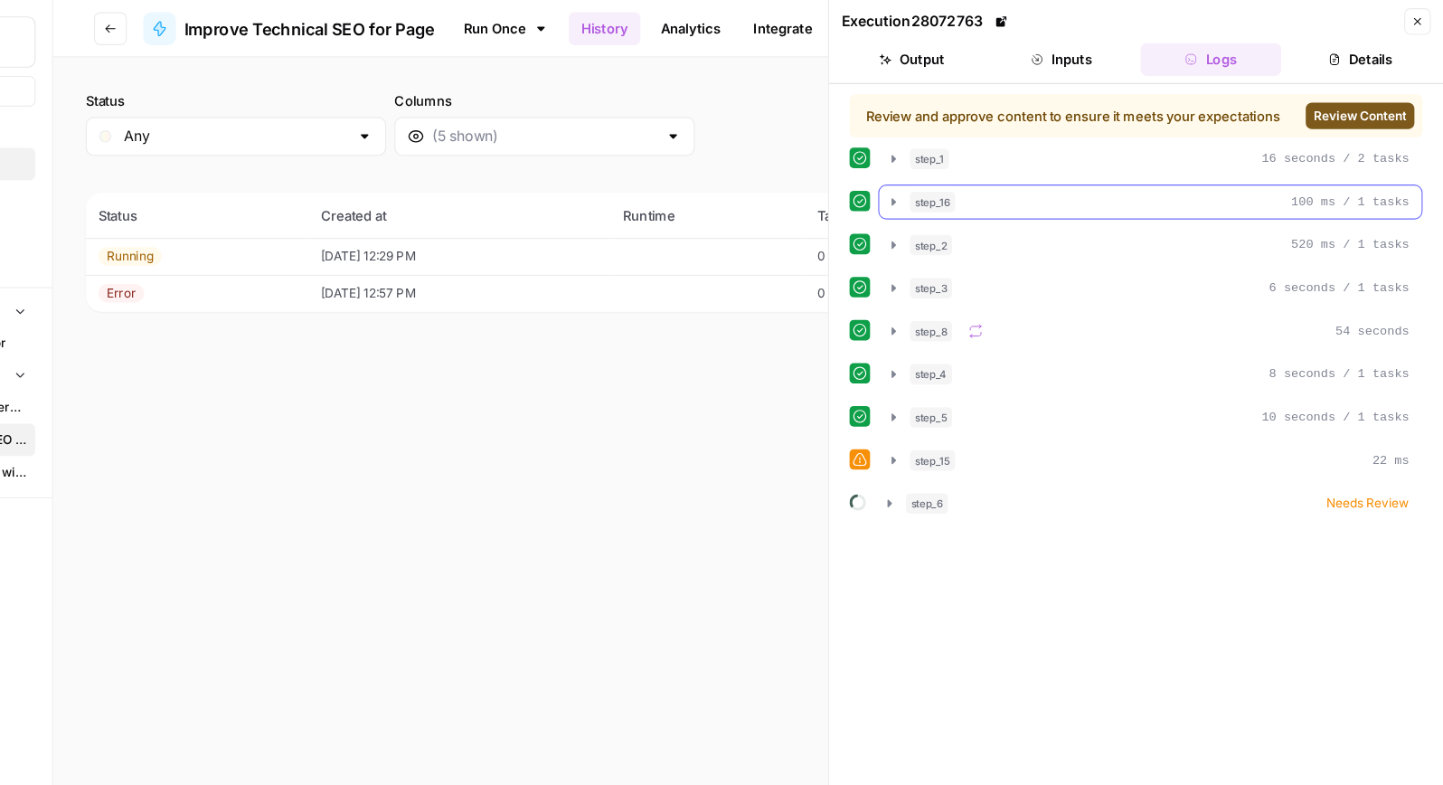
click at [954, 177] on icon "button" at bounding box center [958, 178] width 14 height 14
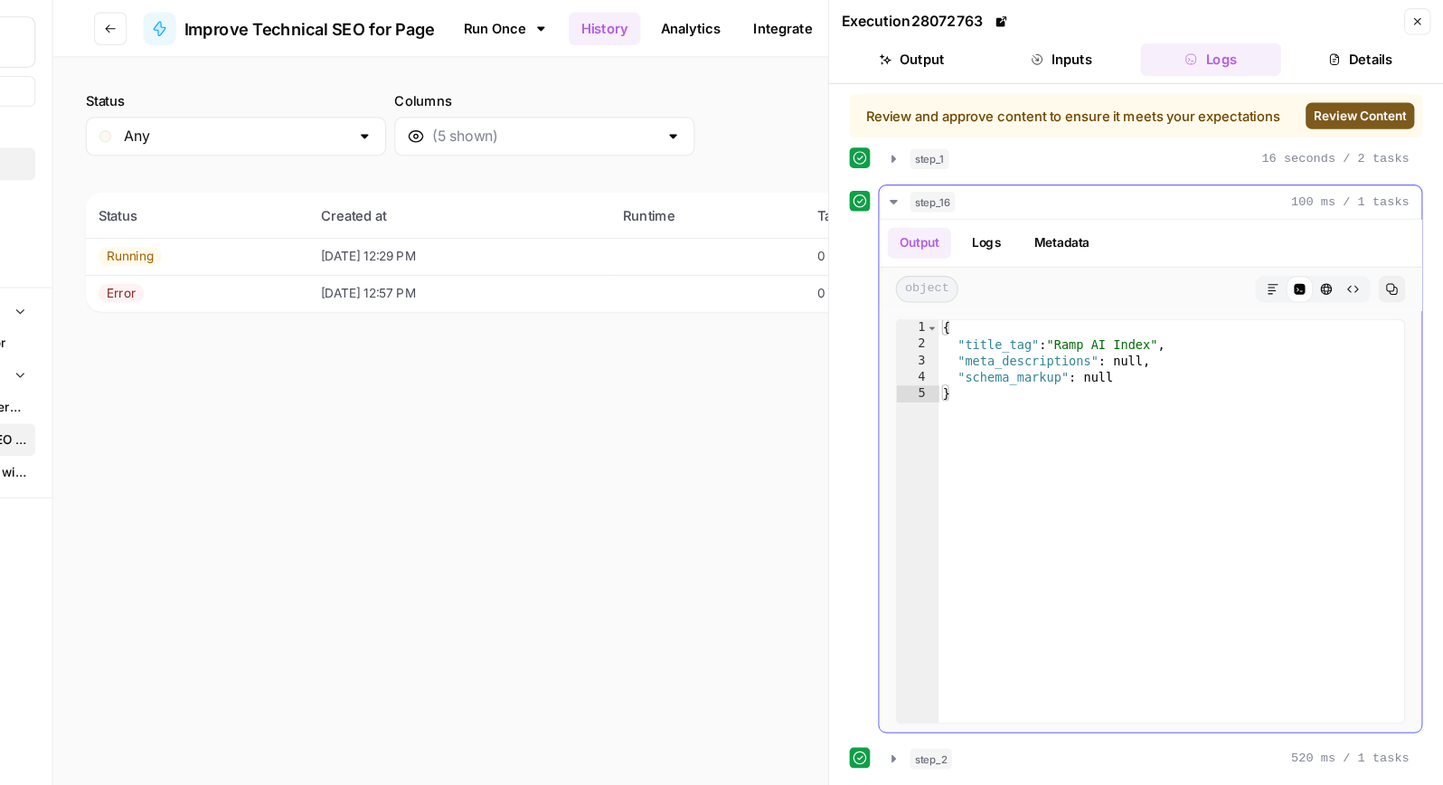
click at [956, 176] on icon "button" at bounding box center [958, 178] width 6 height 4
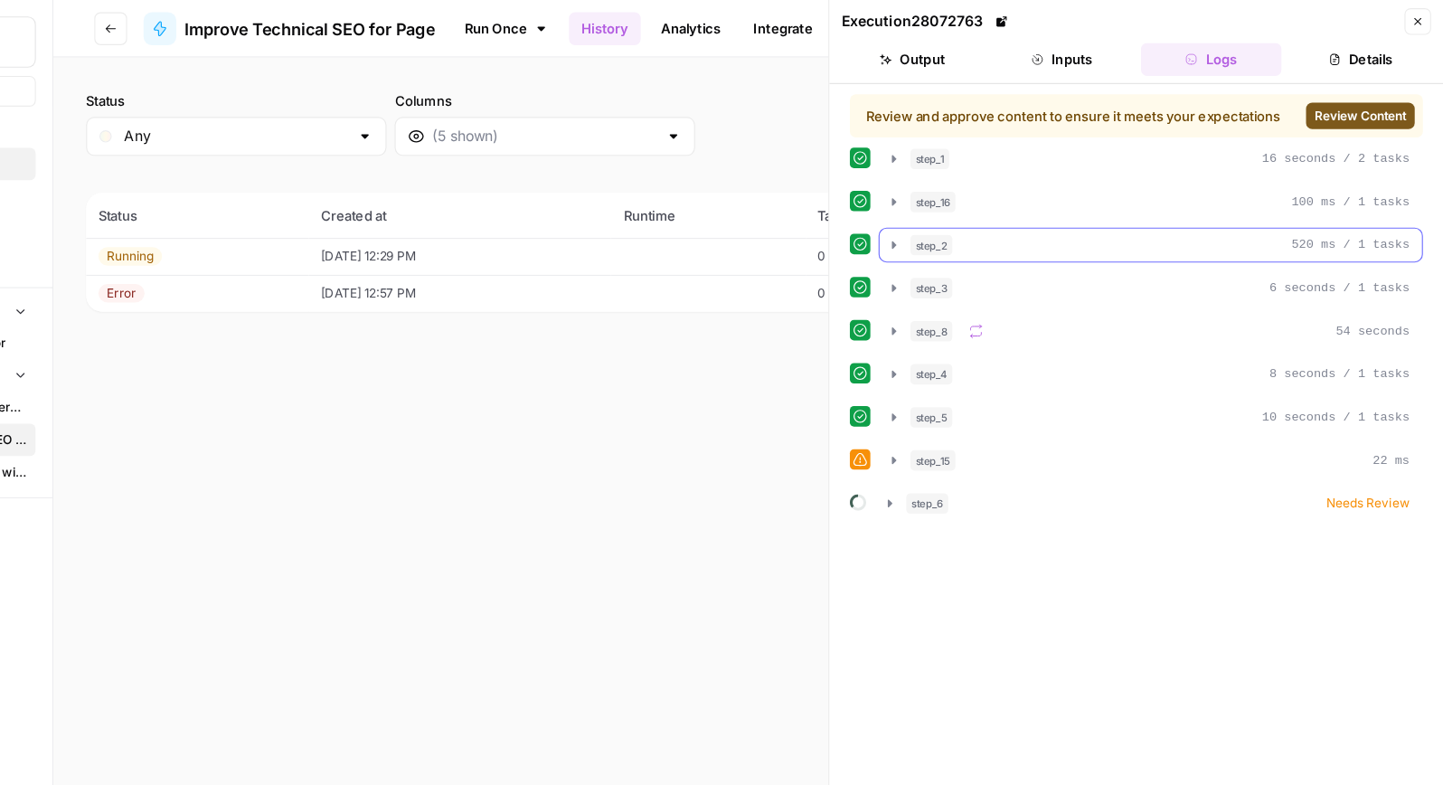
click at [957, 221] on icon "button" at bounding box center [958, 216] width 14 height 14
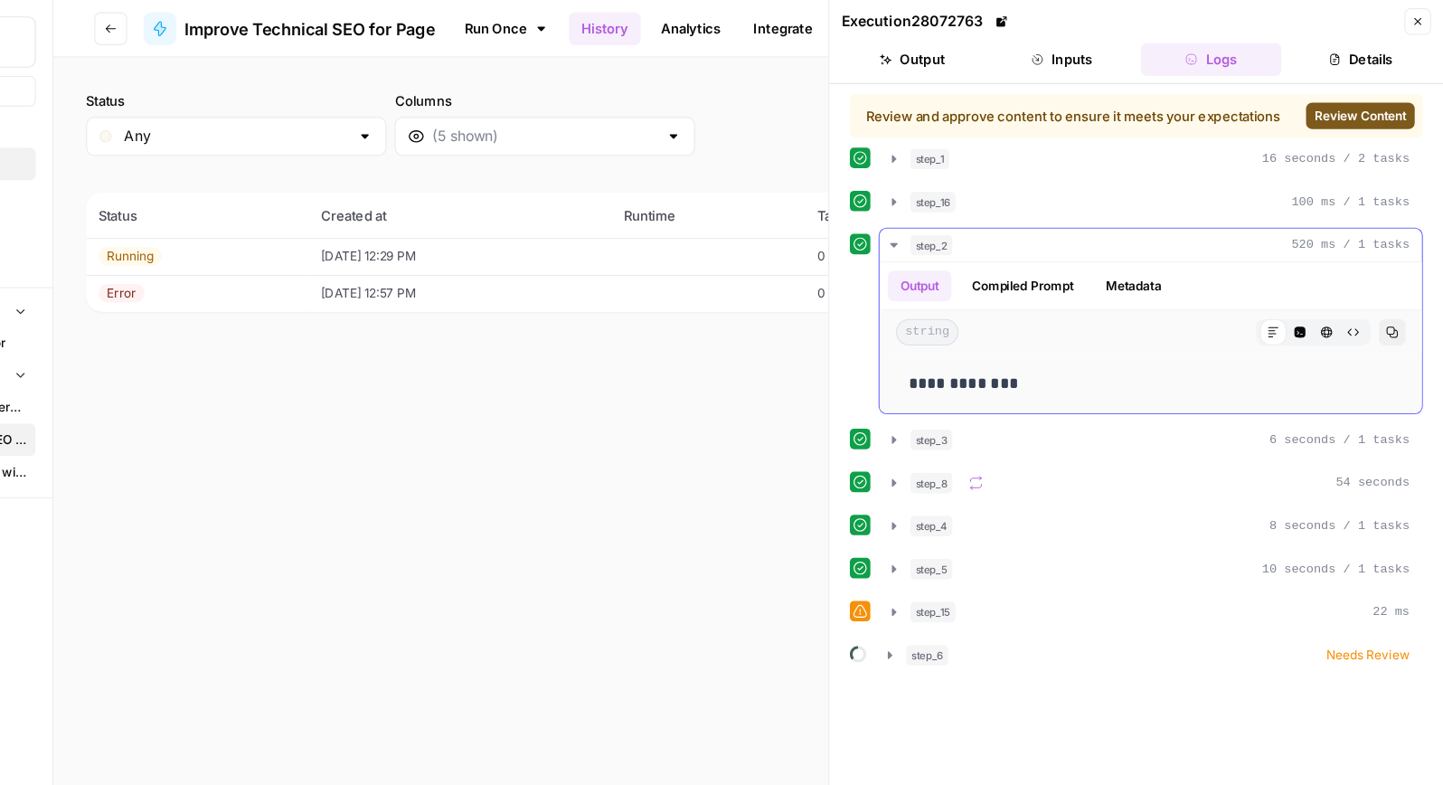
click at [957, 221] on icon "button" at bounding box center [958, 216] width 14 height 14
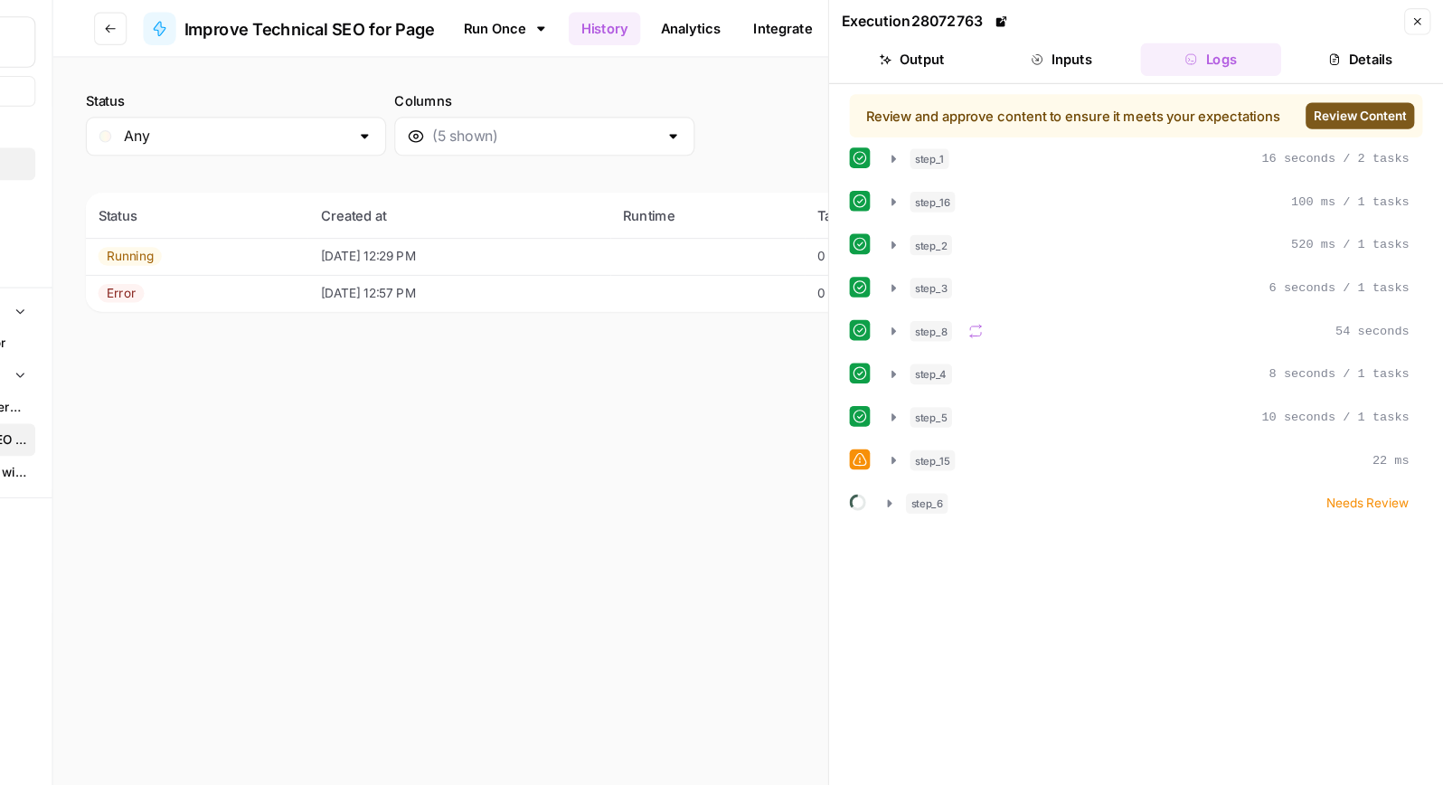
click at [949, 216] on button "step_2 520 ms / 1 tasks" at bounding box center [1185, 216] width 478 height 29
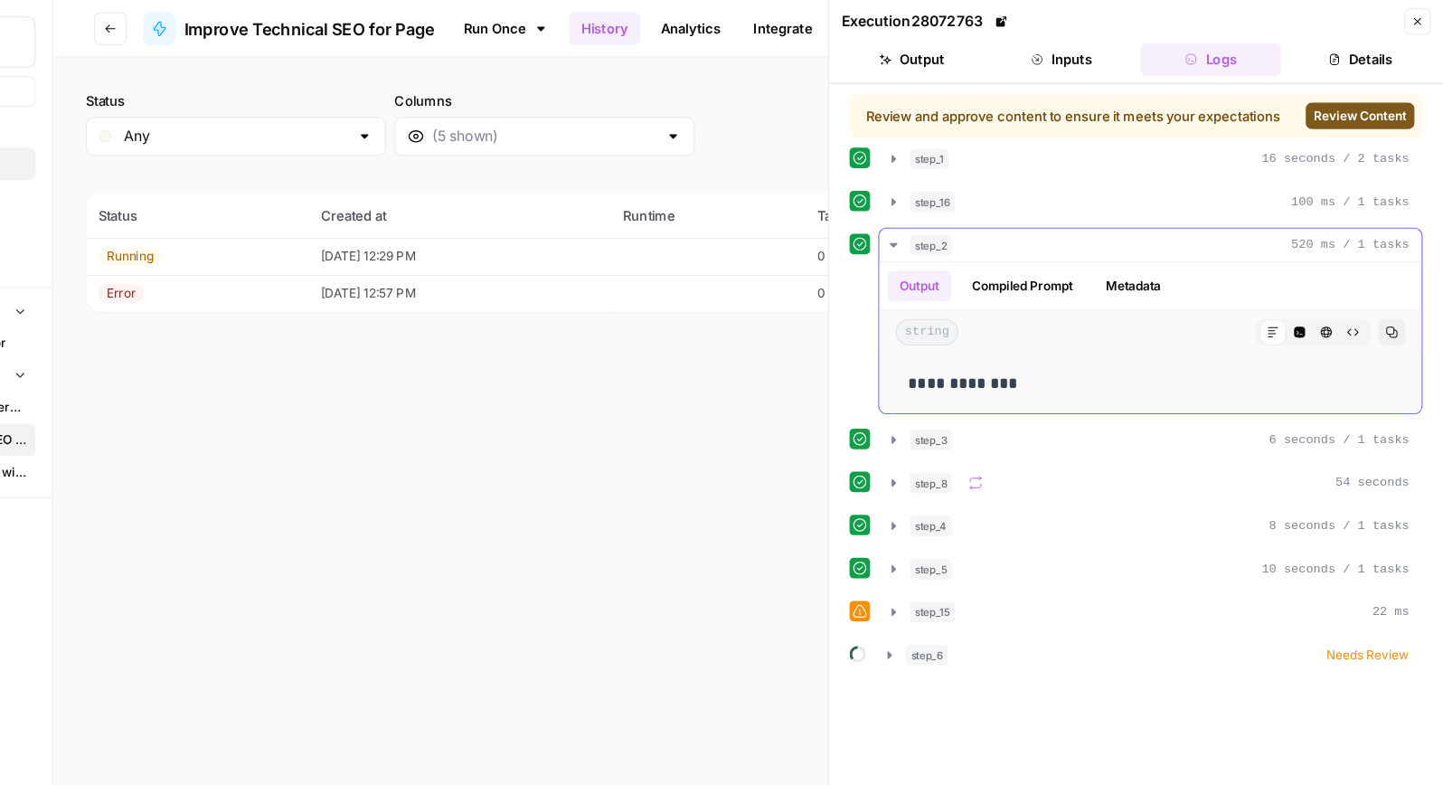
click at [953, 216] on icon "button" at bounding box center [958, 216] width 14 height 14
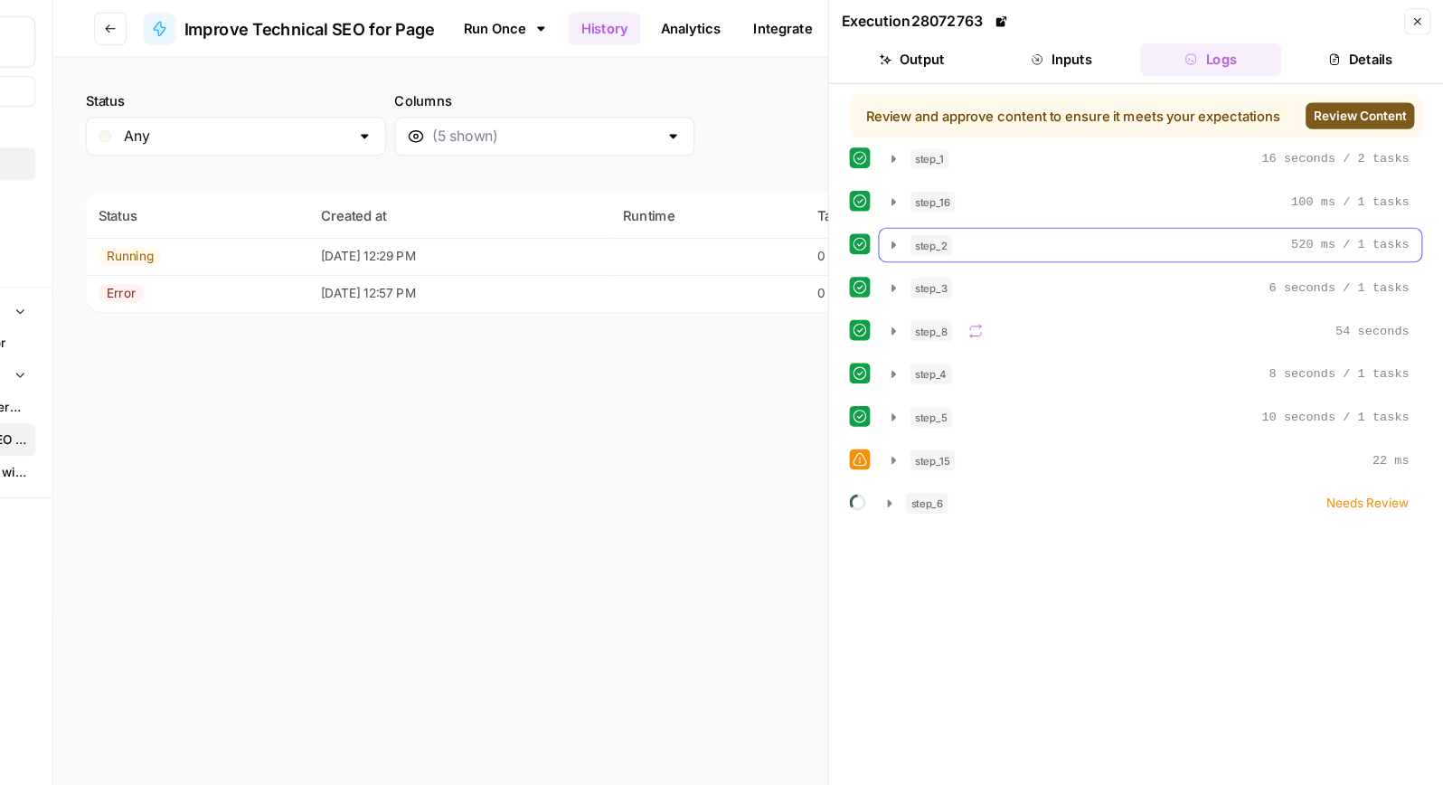
click at [992, 216] on span "step_2" at bounding box center [991, 216] width 37 height 18
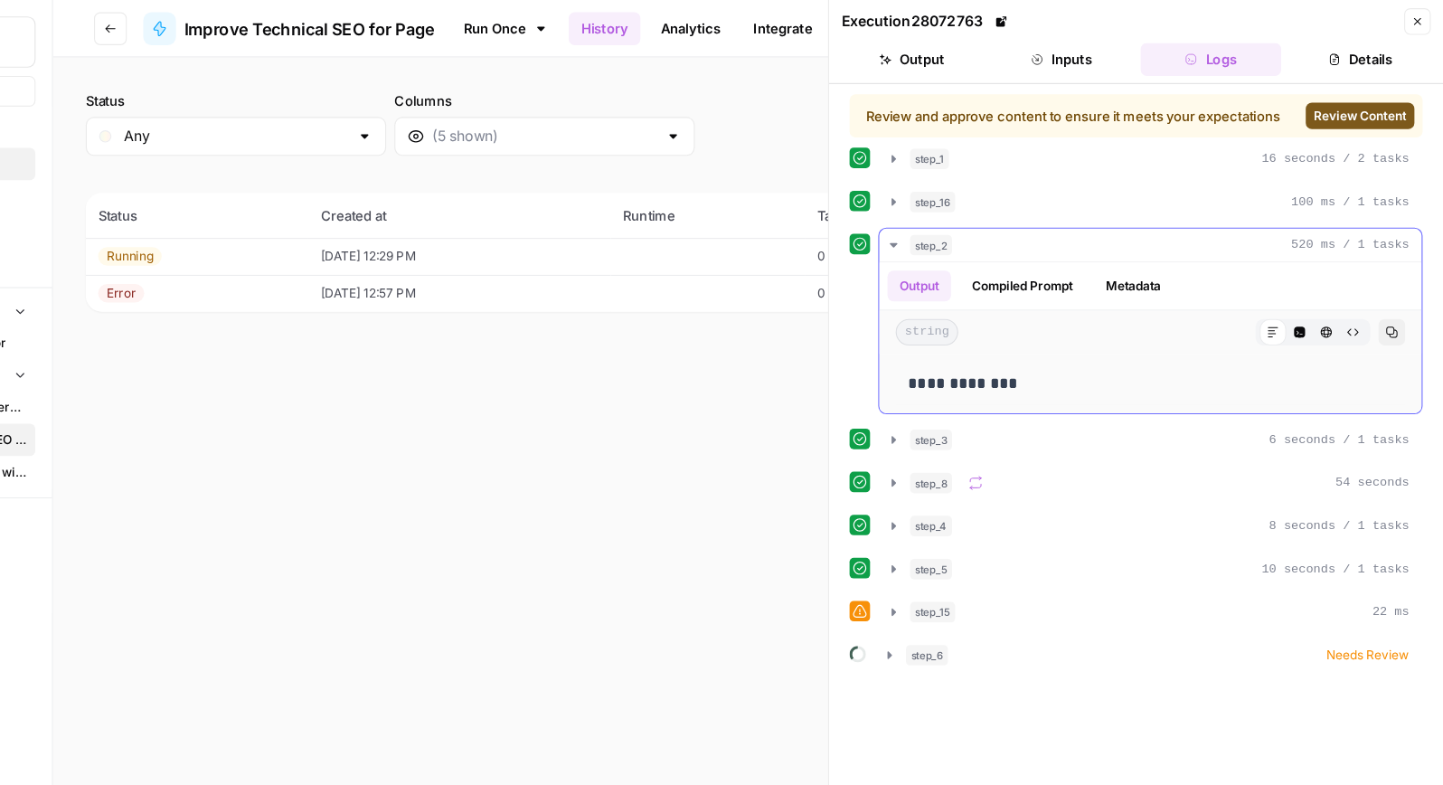
click at [993, 217] on span "step_2" at bounding box center [991, 216] width 37 height 18
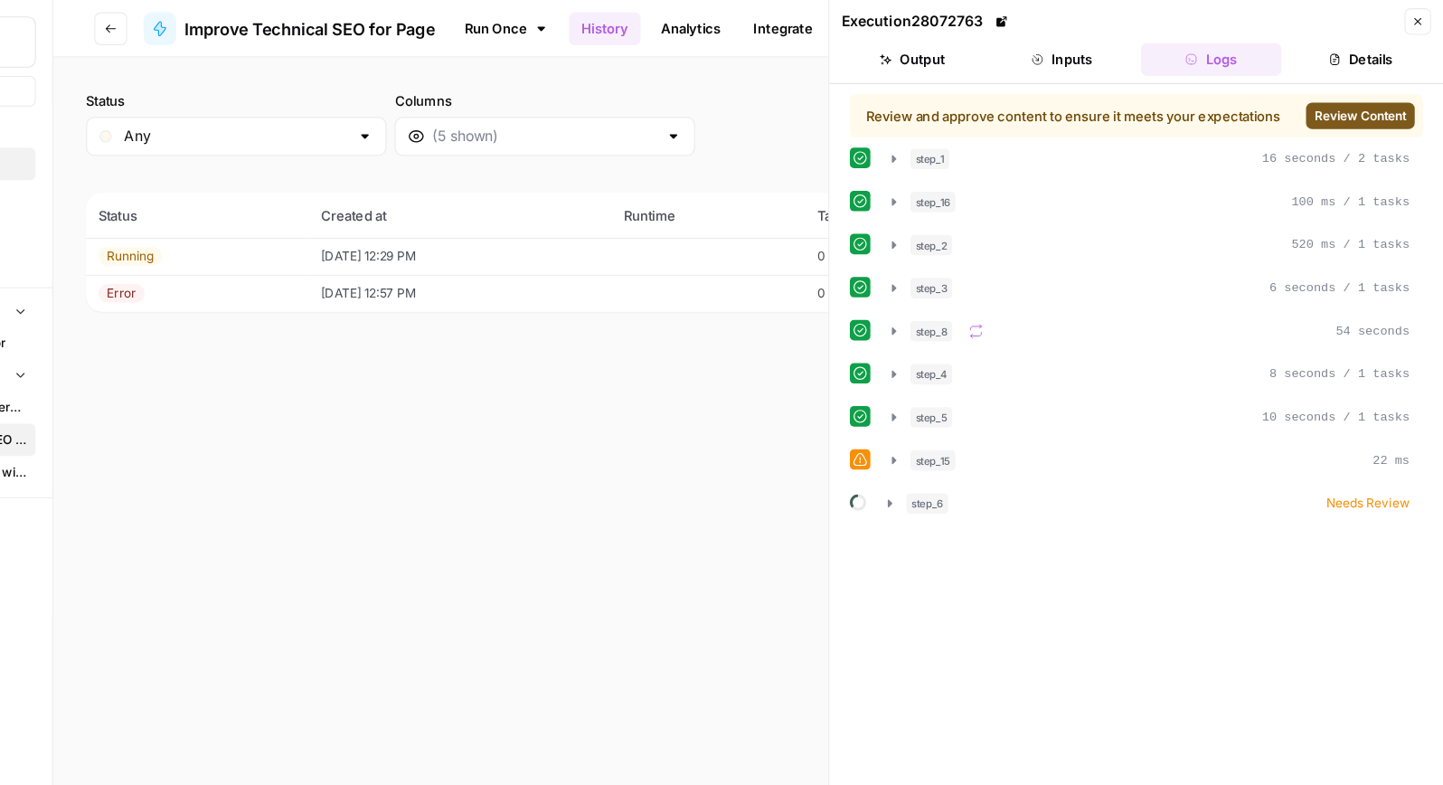
click at [1351, 99] on span "Review Content" at bounding box center [1369, 102] width 81 height 16
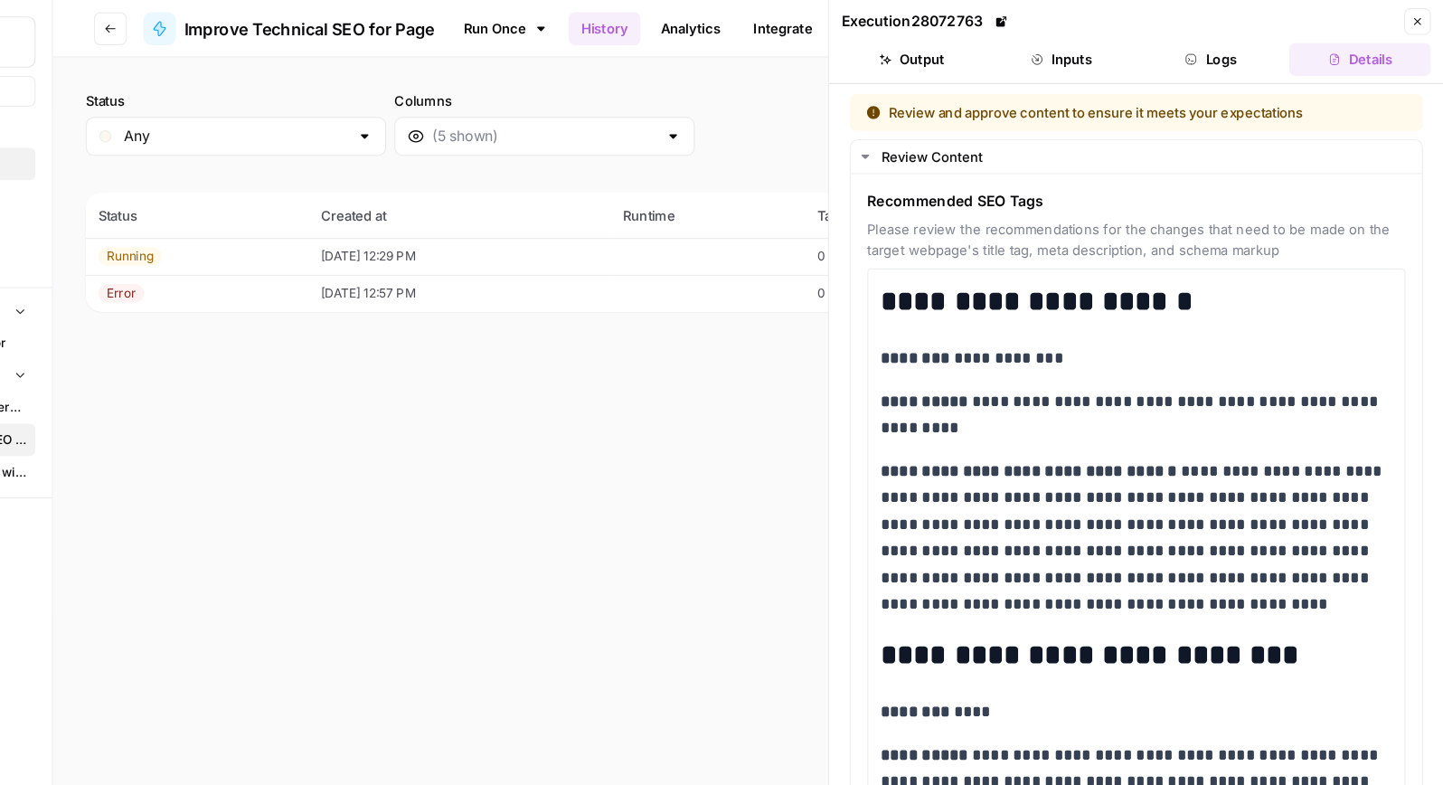
click at [273, 28] on button "Go back" at bounding box center [267, 25] width 29 height 29
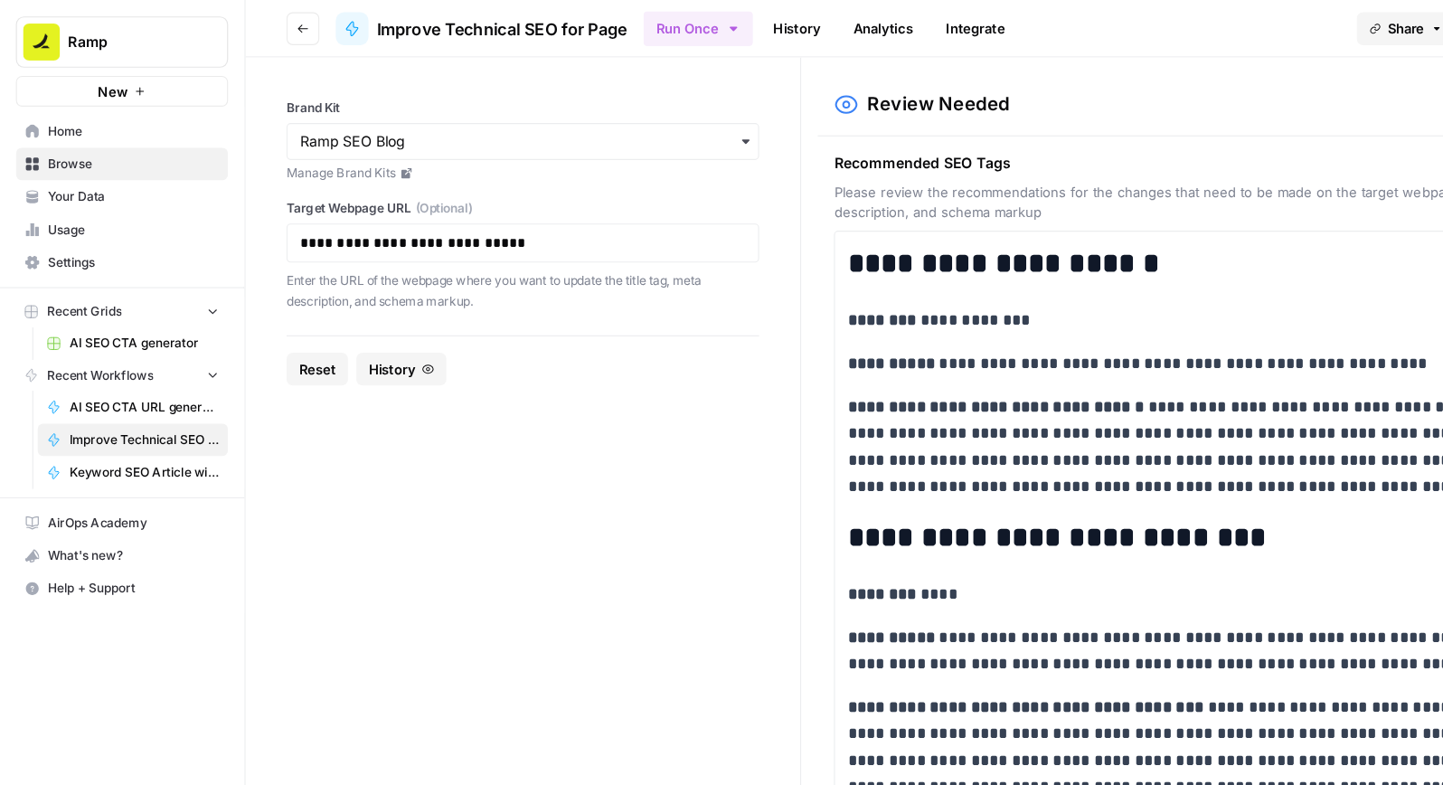
click at [273, 15] on button "Go back" at bounding box center [267, 25] width 29 height 29
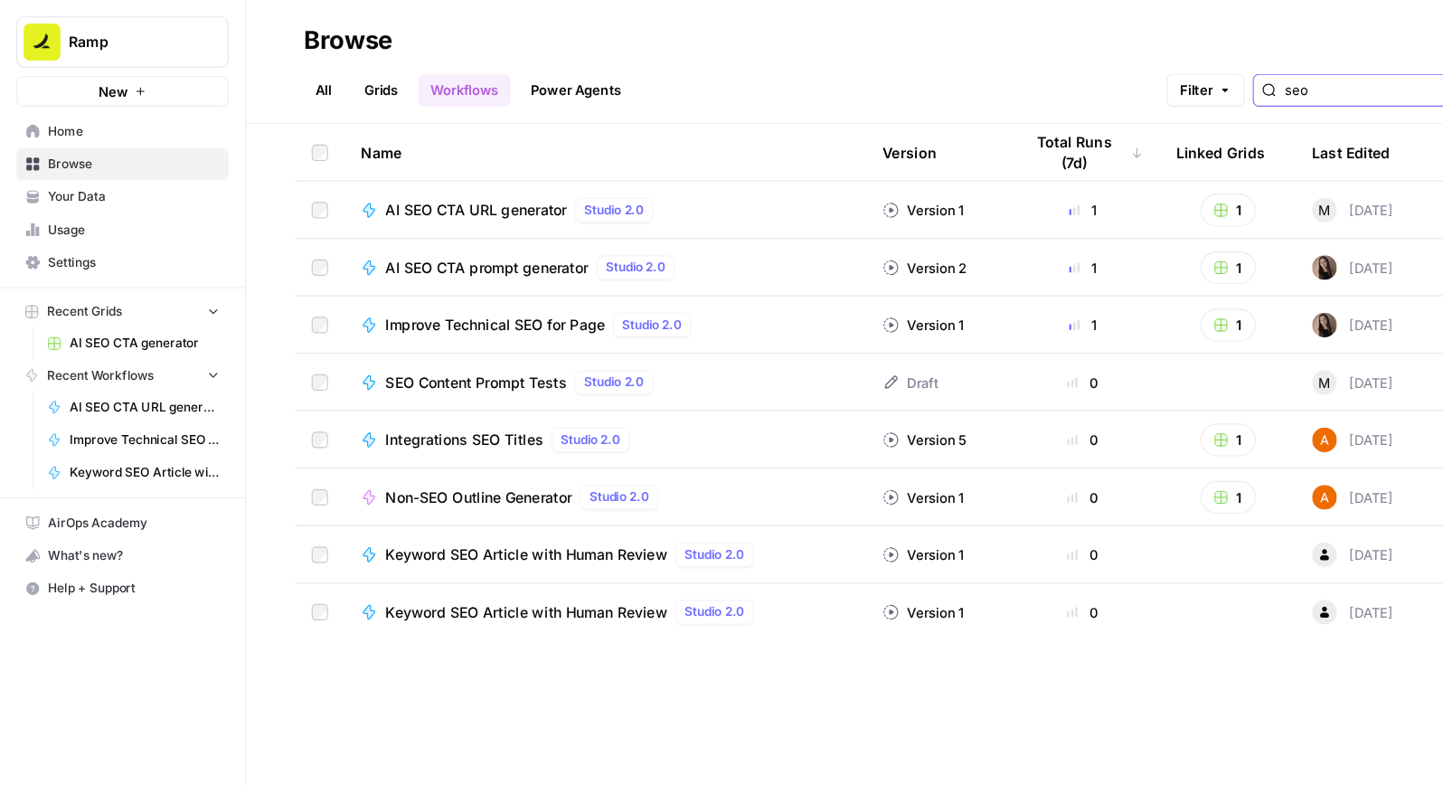
click at [1212, 75] on input "seo" at bounding box center [1225, 80] width 184 height 18
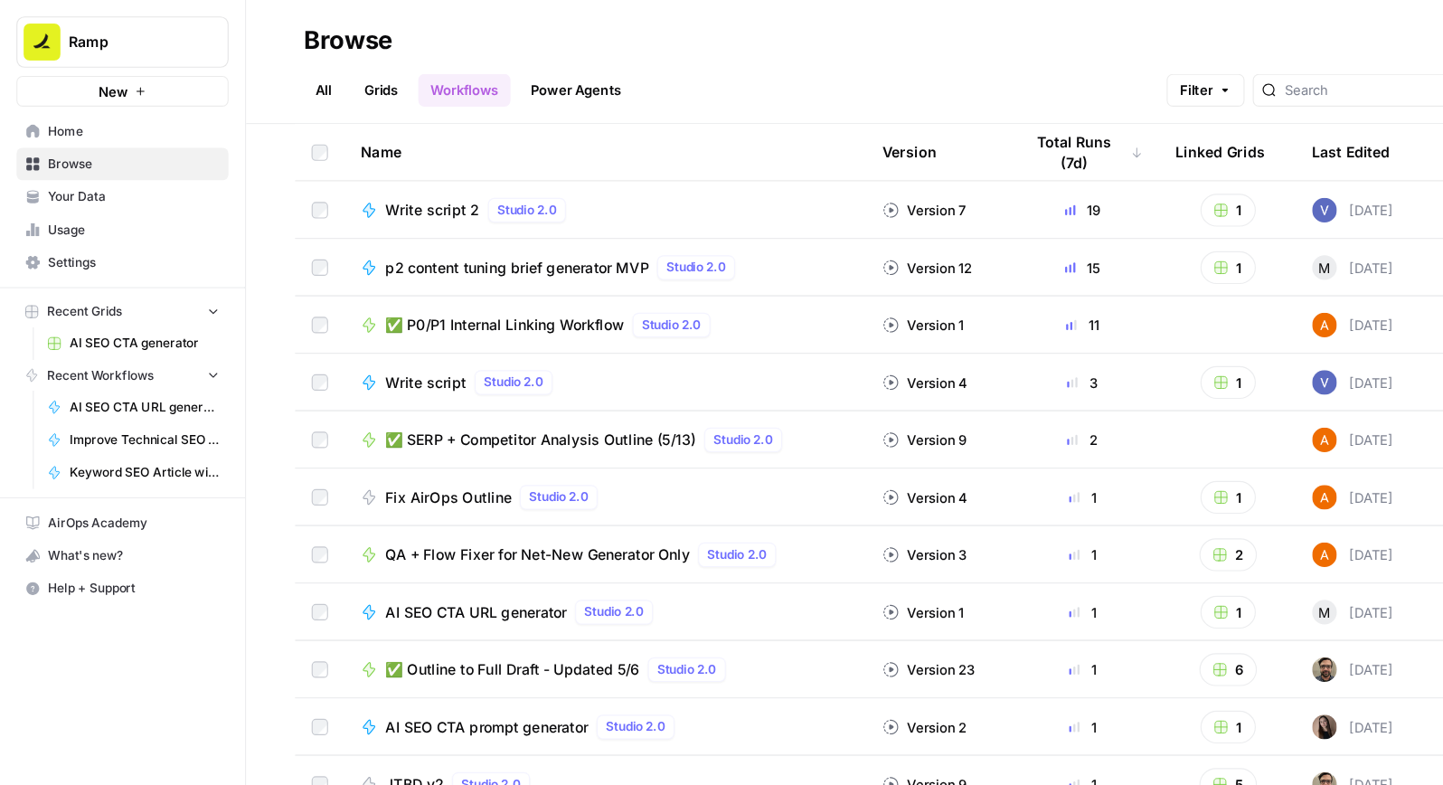
click at [1170, 151] on div "Last Edited" at bounding box center [1191, 134] width 69 height 50
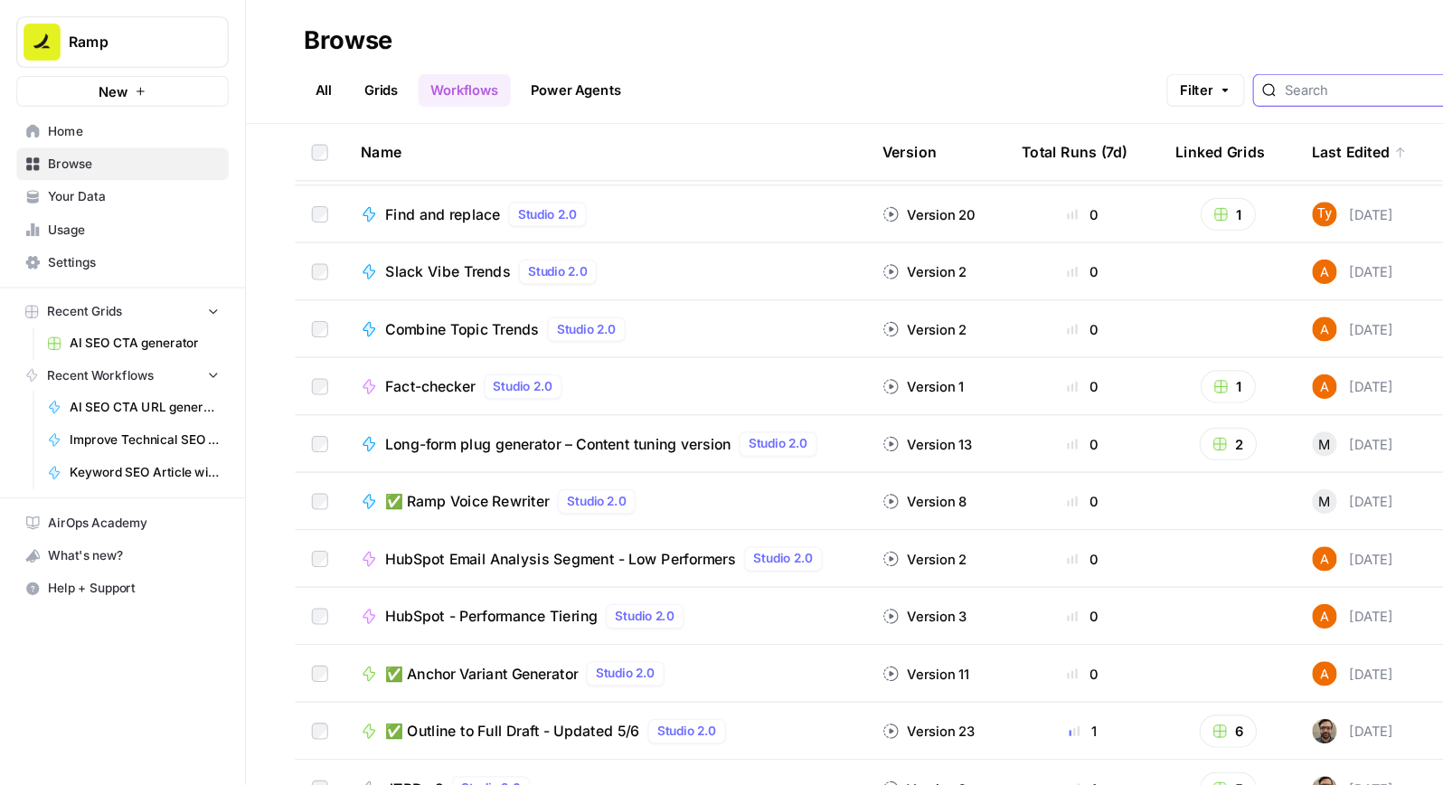
click at [1217, 74] on input "search" at bounding box center [1225, 80] width 184 height 18
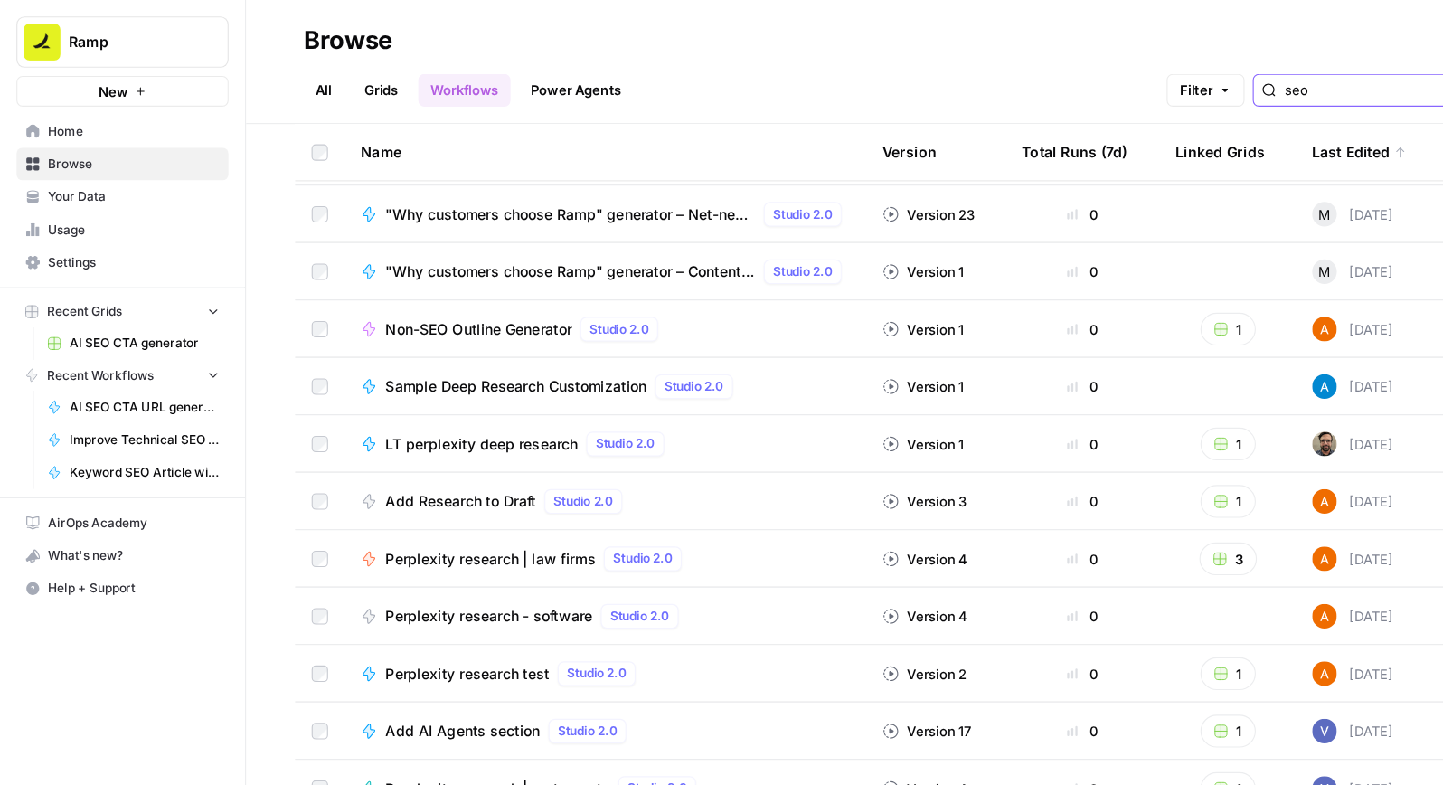
type input "seo"
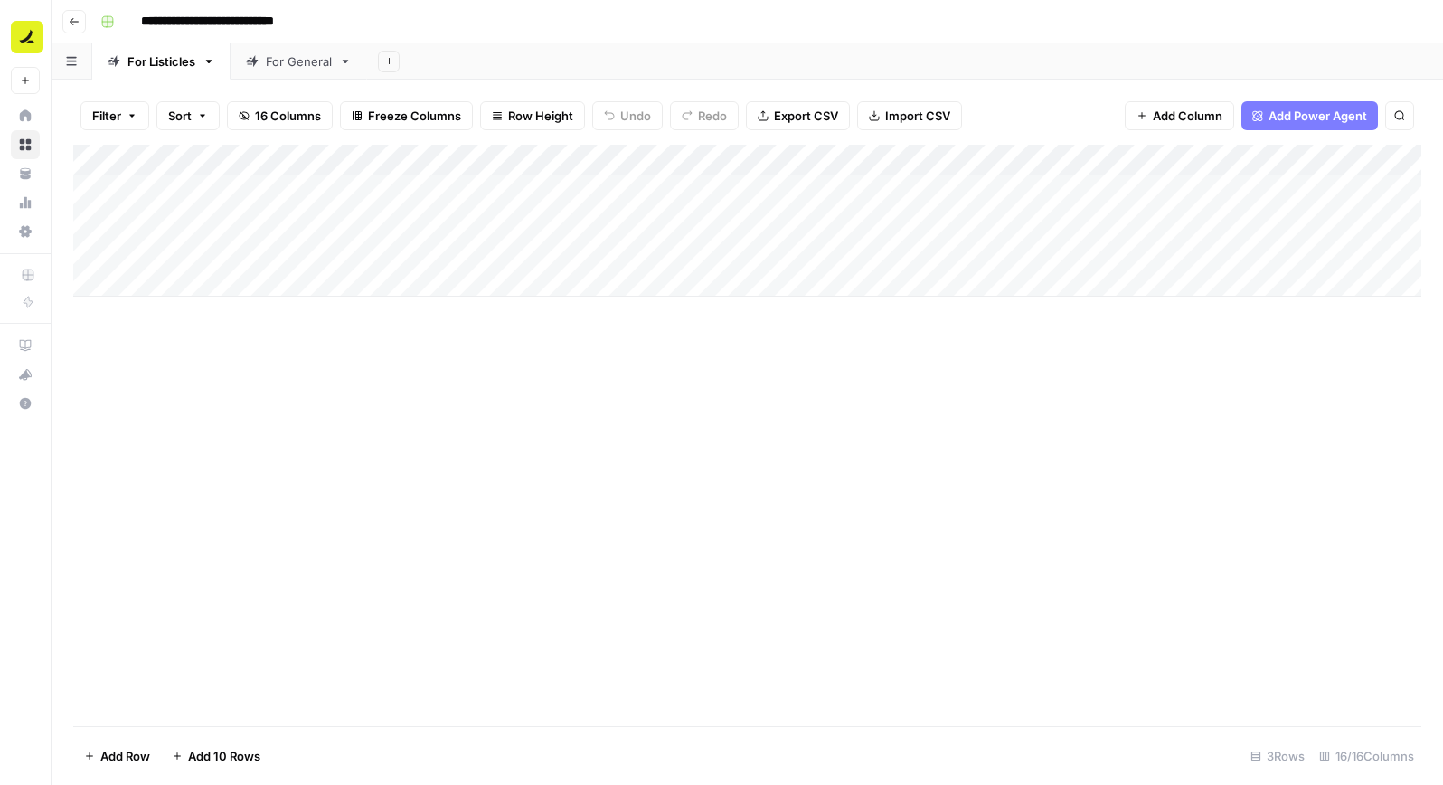
click at [82, 28] on button "Go back" at bounding box center [74, 22] width 24 height 24
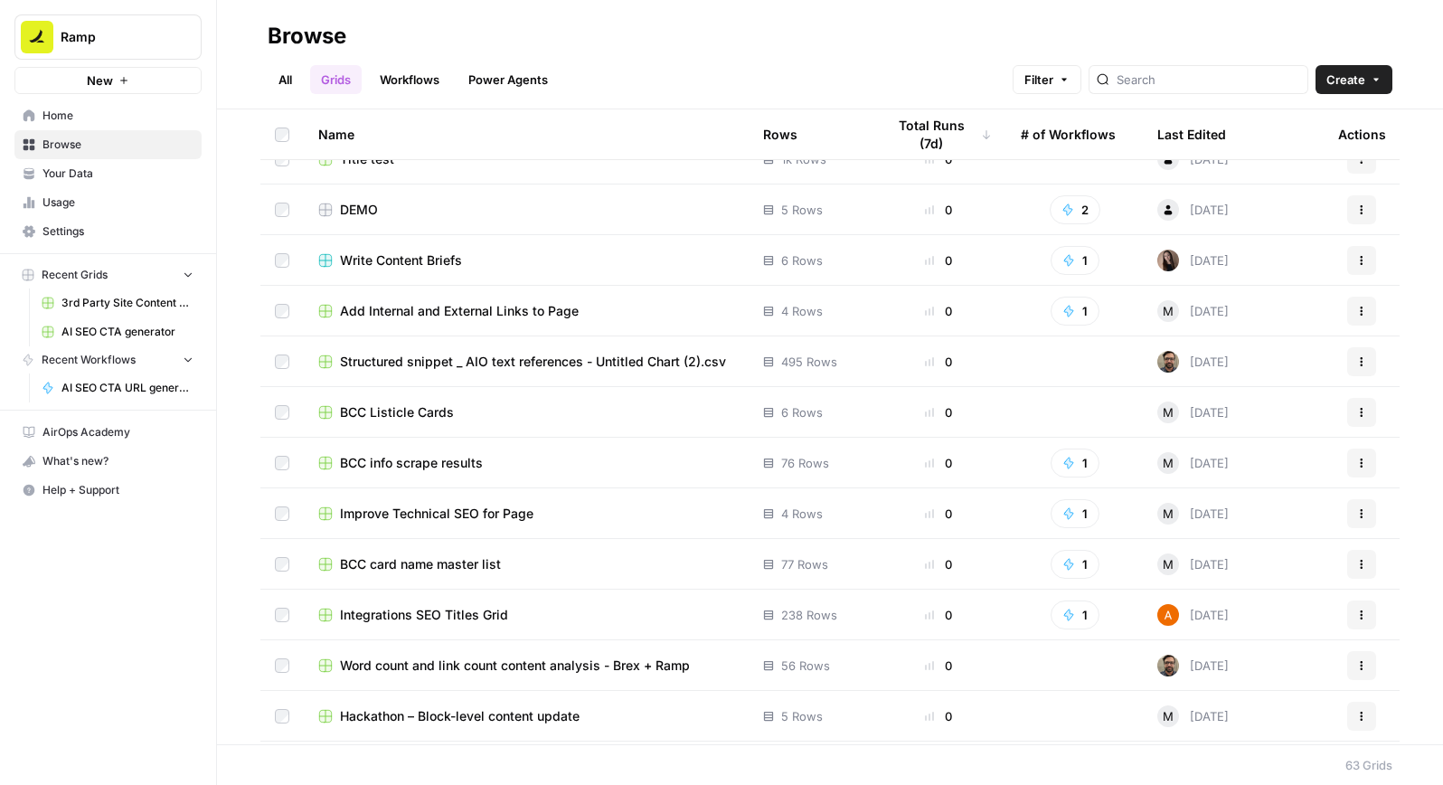
scroll to position [747, 0]
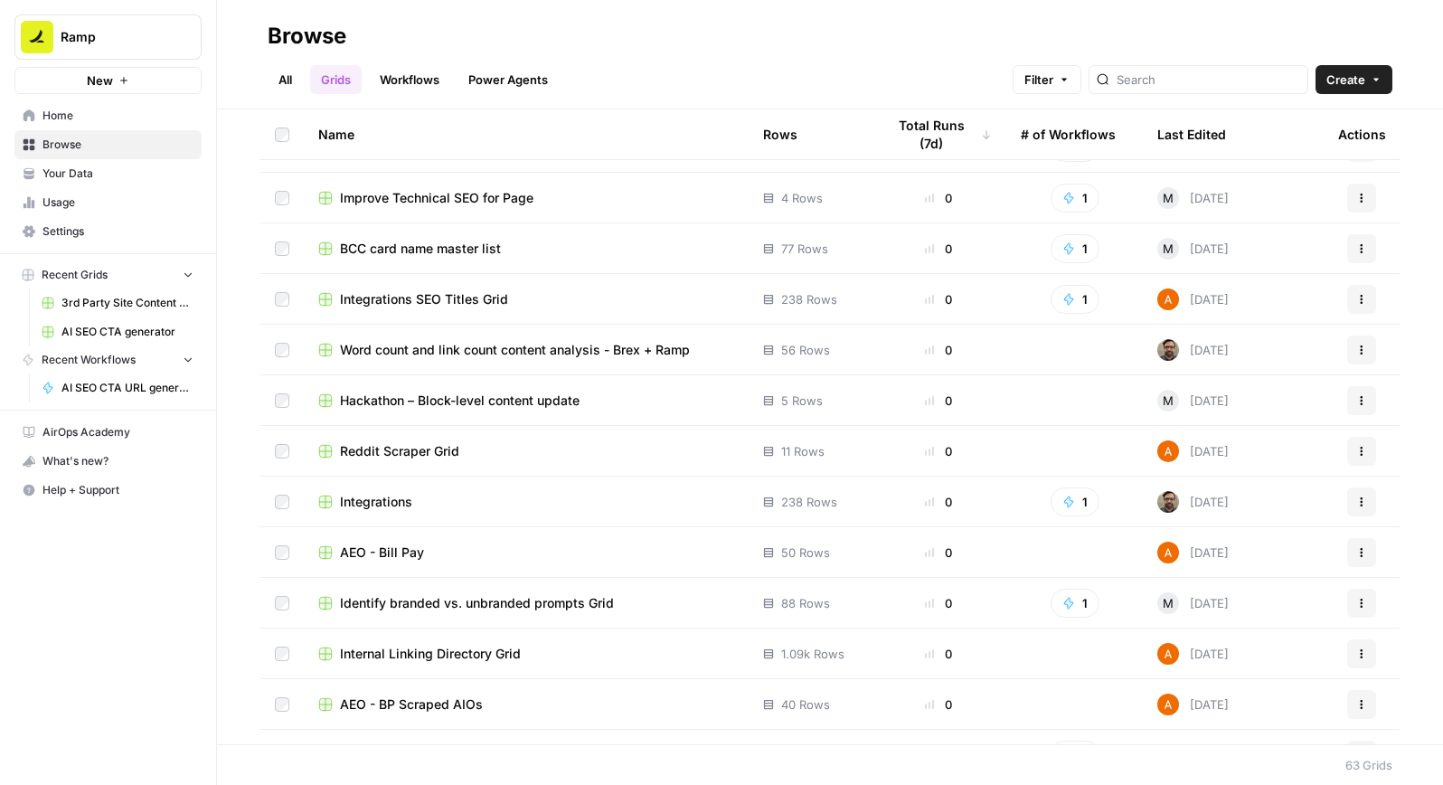
click at [466, 197] on span "Improve Technical SEO for Page" at bounding box center [436, 198] width 193 height 18
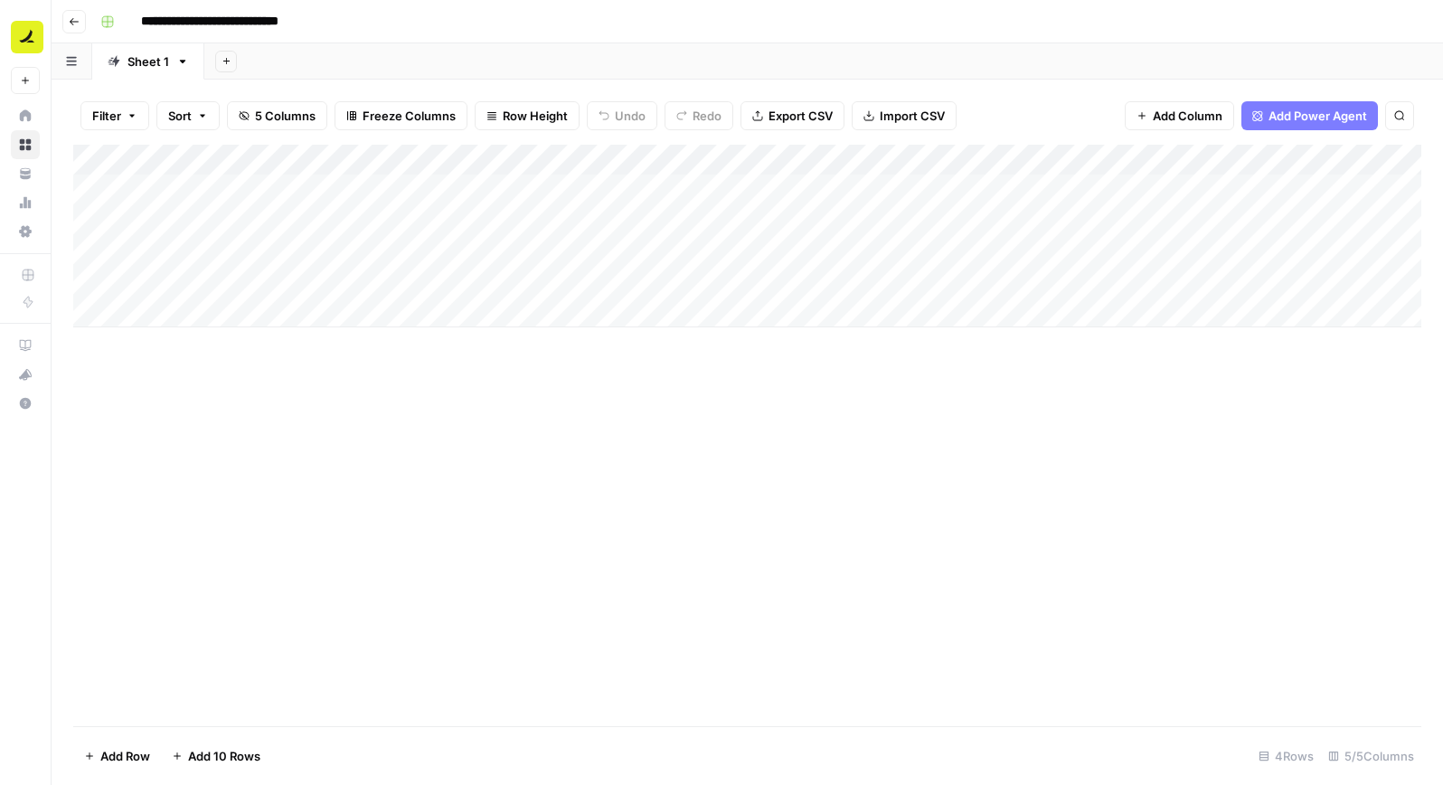
click at [295, 313] on div "Add Column" at bounding box center [747, 236] width 1348 height 183
